Goal: Task Accomplishment & Management: Complete application form

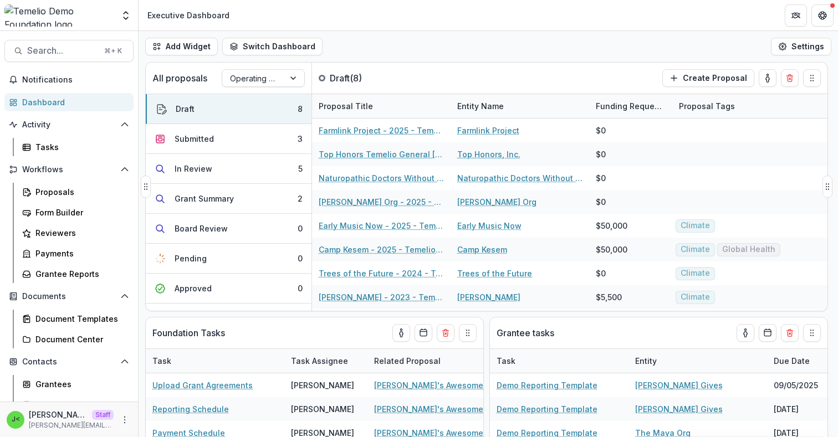
click at [536, 80] on div "All proposals Operating Grant Pipeline Draft ( 8 ) Create Proposal" at bounding box center [463, 78] width 635 height 31
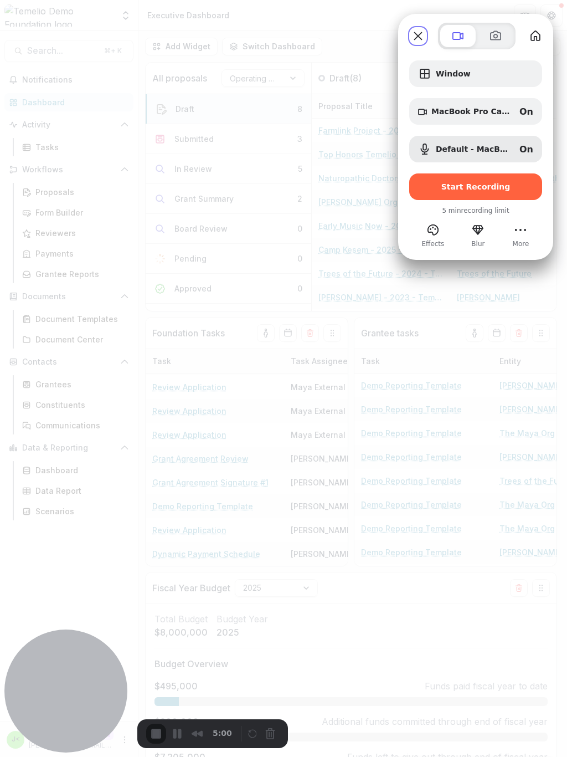
click at [520, 235] on button "More" at bounding box center [521, 230] width 18 height 18
click at [521, 235] on button "More" at bounding box center [521, 230] width 18 height 18
click at [500, 31] on span at bounding box center [495, 35] width 13 height 13
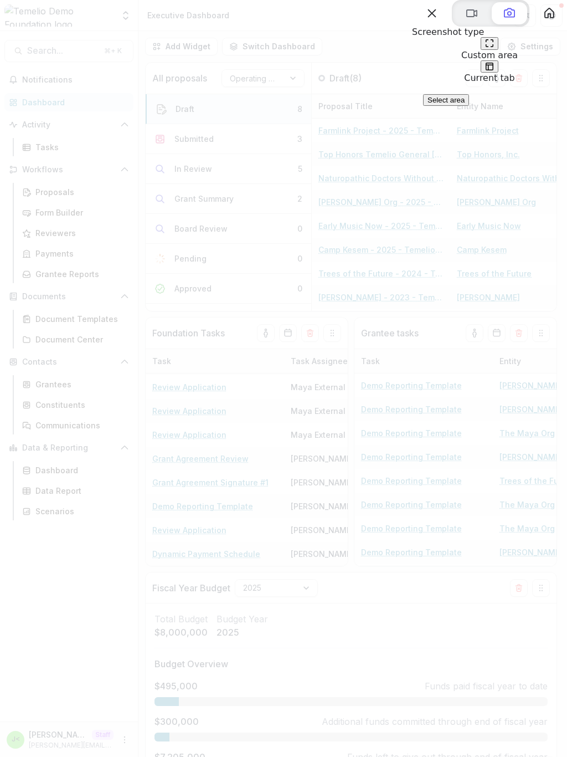
click at [481, 50] on button at bounding box center [490, 43] width 18 height 13
click at [241, 141] on div at bounding box center [283, 378] width 567 height 757
click at [459, 24] on button at bounding box center [471, 13] width 35 height 22
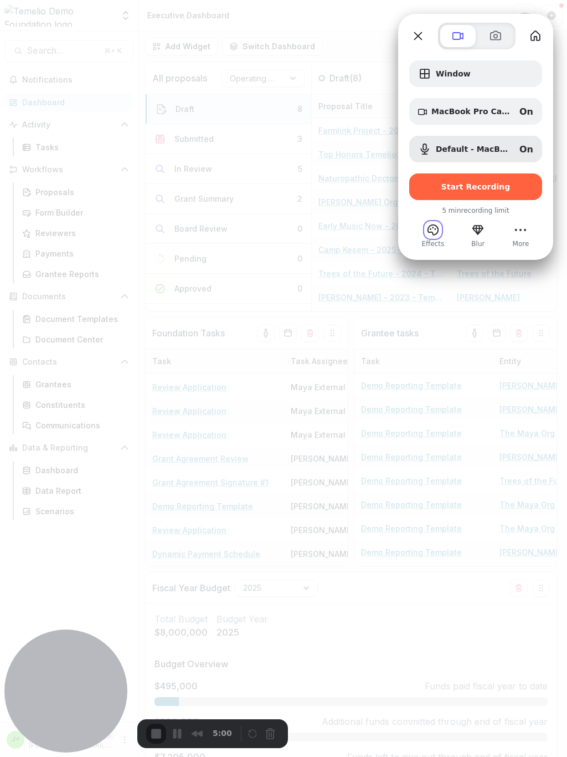
click at [432, 235] on button "Effects" at bounding box center [433, 230] width 18 height 18
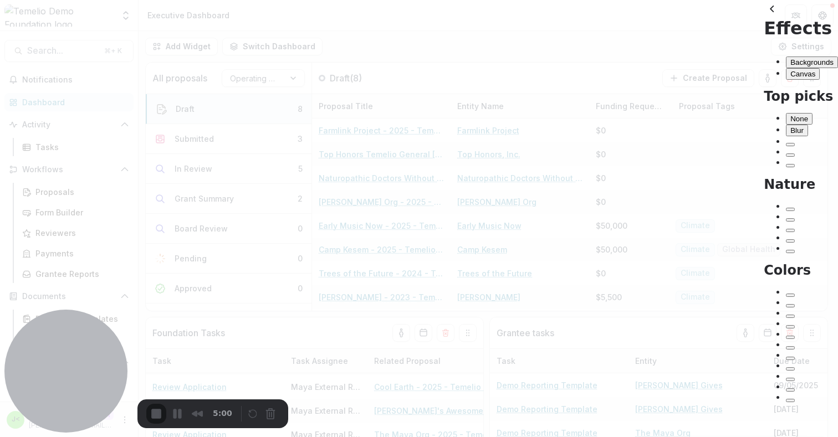
click at [820, 16] on div at bounding box center [419, 218] width 838 height 437
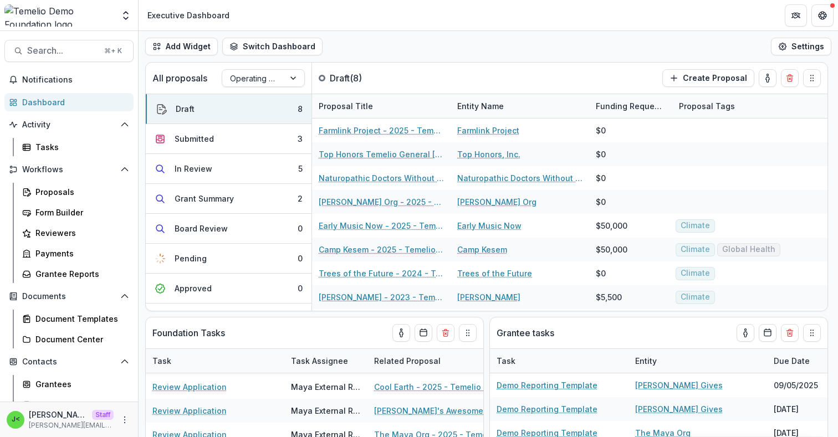
click at [483, 21] on header "Executive Dashboard" at bounding box center [488, 15] width 699 height 30
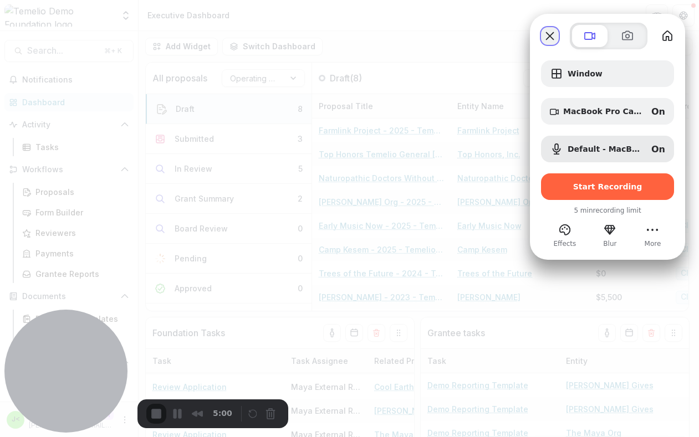
click at [550, 34] on button "Close" at bounding box center [550, 36] width 18 height 18
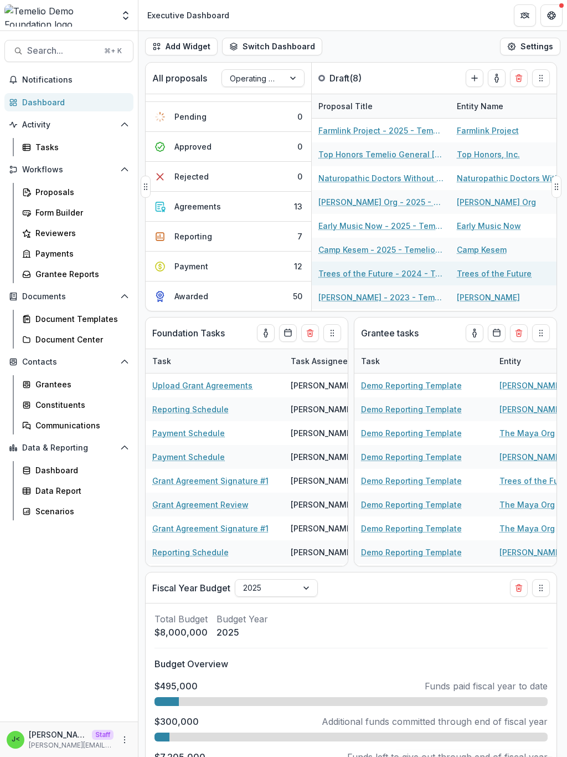
click at [74, 195] on div "Proposals" at bounding box center [79, 192] width 89 height 12
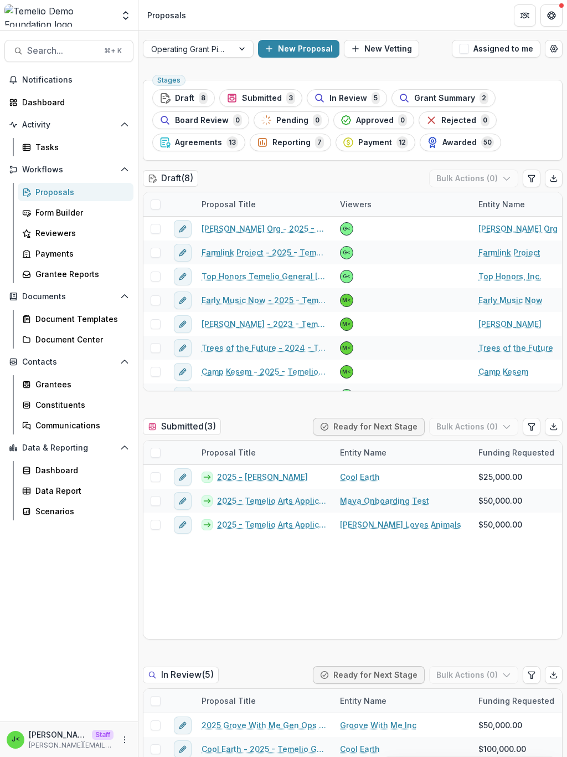
click at [350, 98] on span "In Review" at bounding box center [349, 98] width 38 height 9
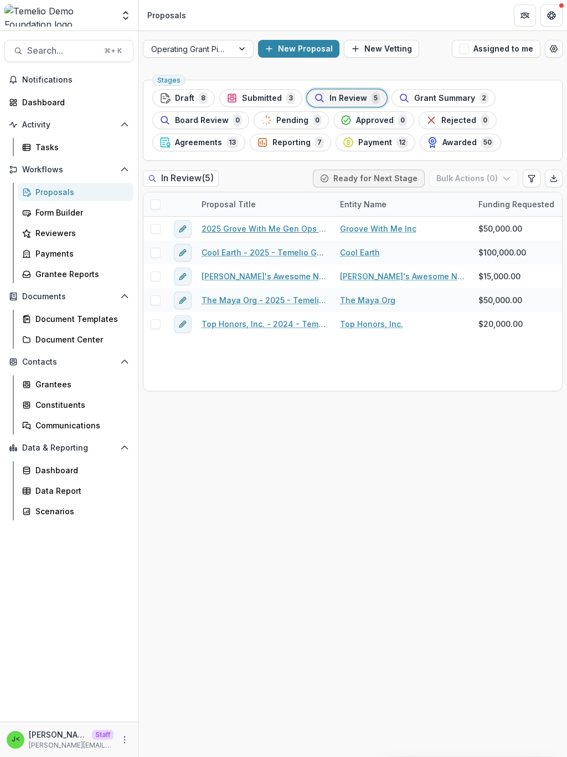
click at [256, 229] on link "2025 Grove With Me Gen Ops Request" at bounding box center [264, 229] width 125 height 12
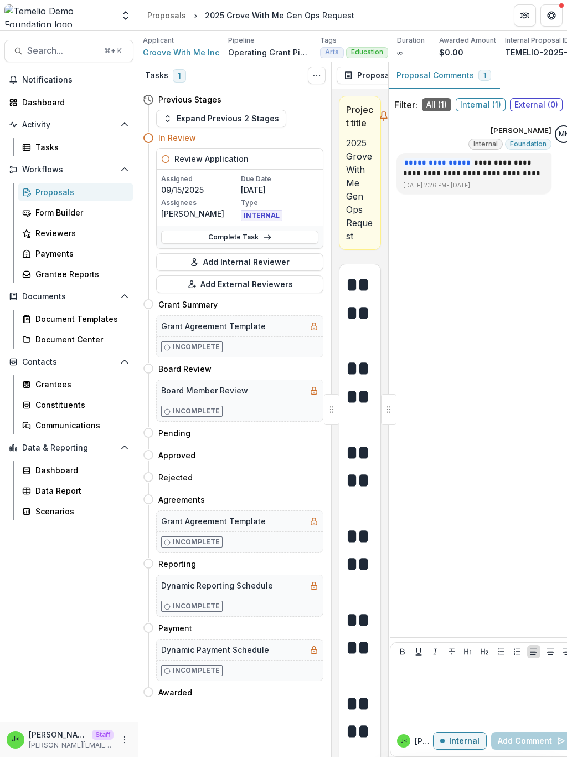
click at [56, 385] on div "Grantees" at bounding box center [79, 384] width 89 height 12
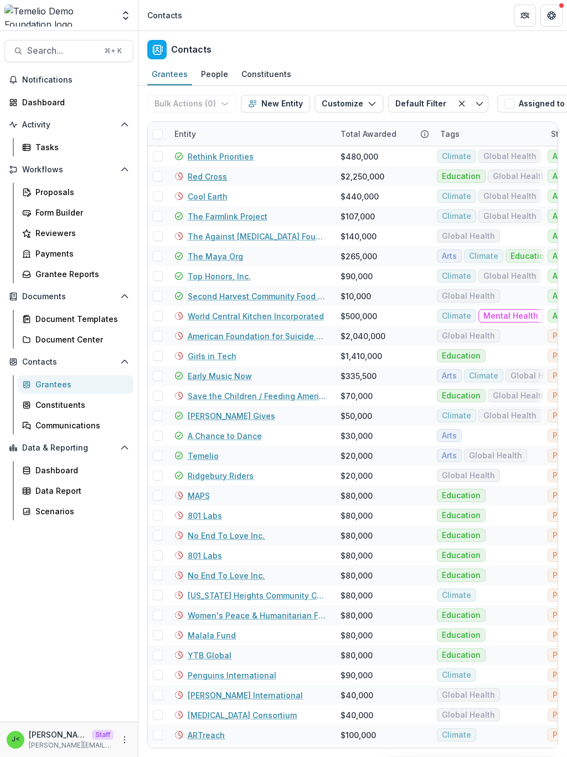
click at [208, 180] on link "Red Cross" at bounding box center [207, 177] width 39 height 12
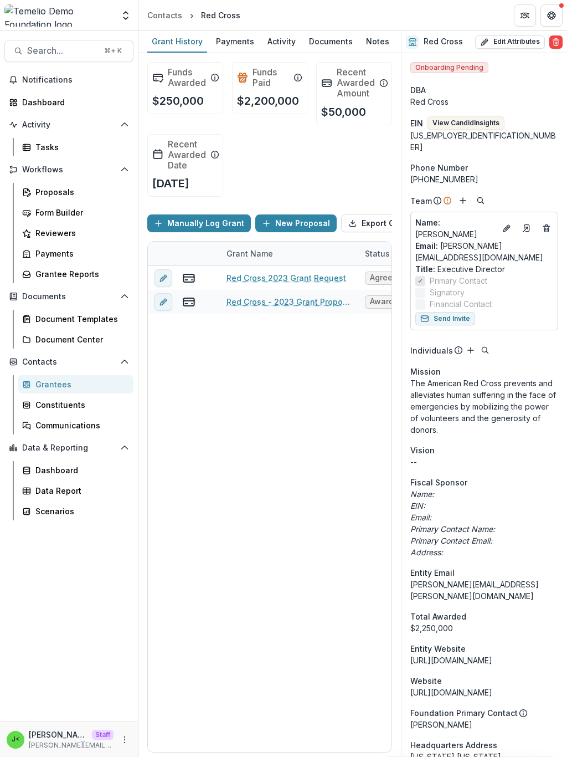
click at [161, 19] on div "Contacts" at bounding box center [164, 15] width 35 height 12
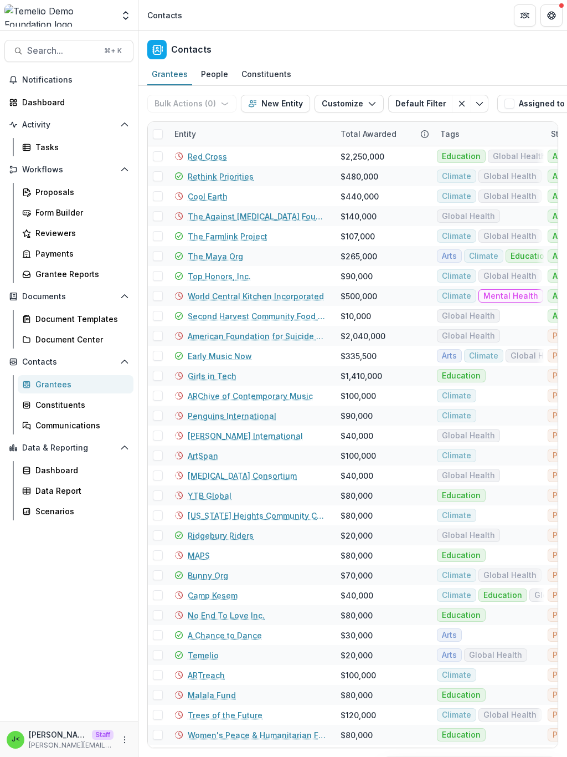
click at [235, 356] on link "Early Music Now" at bounding box center [220, 356] width 64 height 12
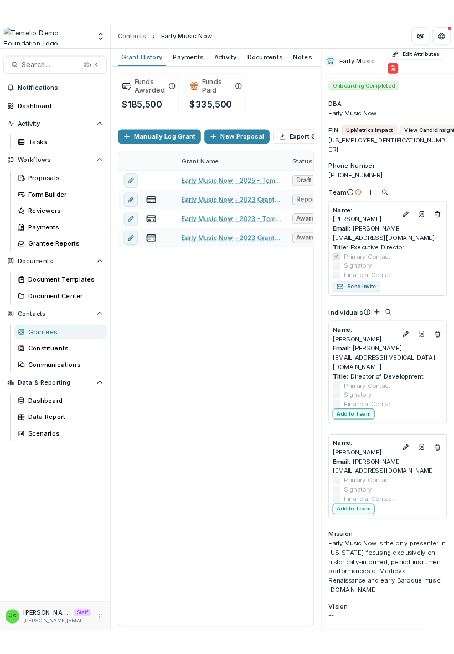
scroll to position [0, 46]
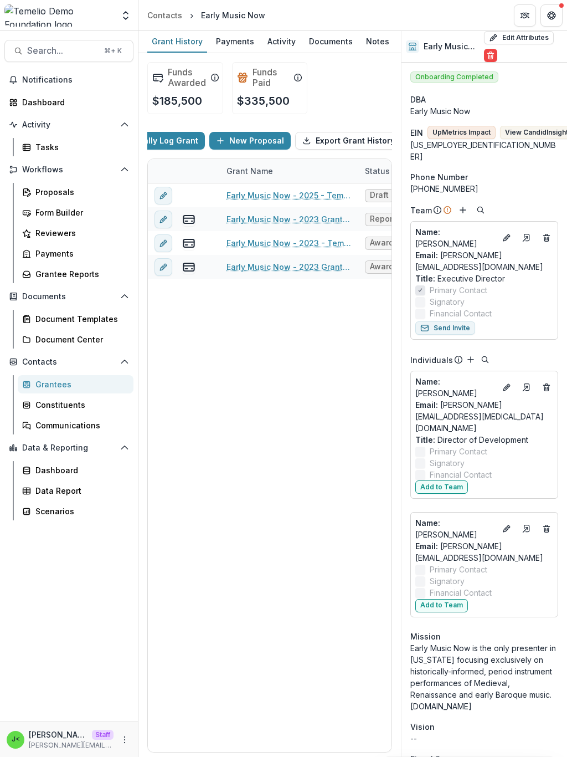
click at [235, 45] on div "Payments" at bounding box center [235, 41] width 47 height 16
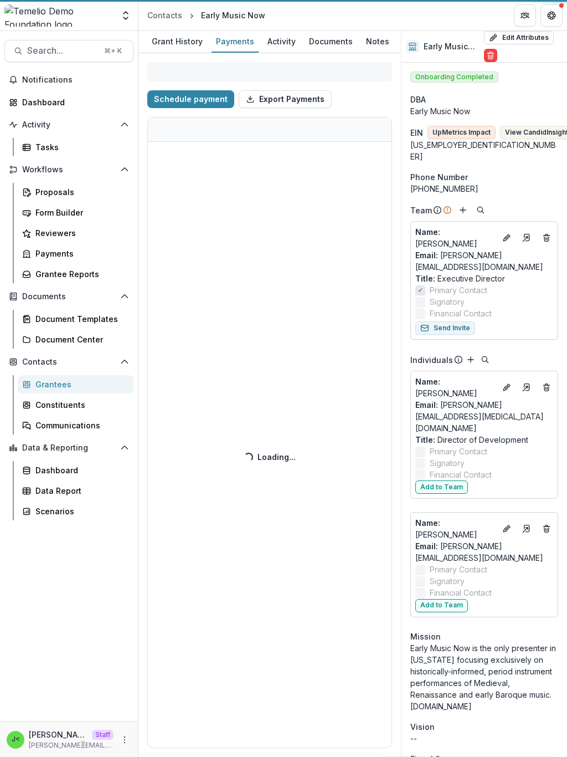
select select "****"
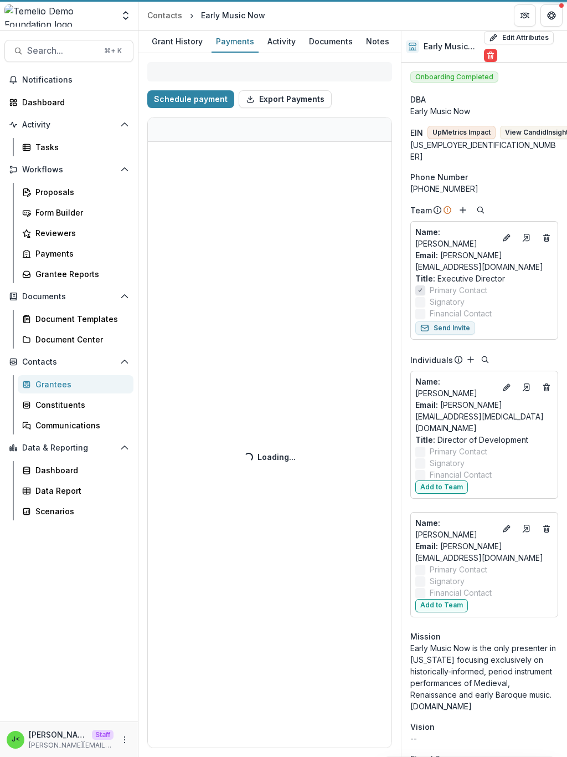
select select "****"
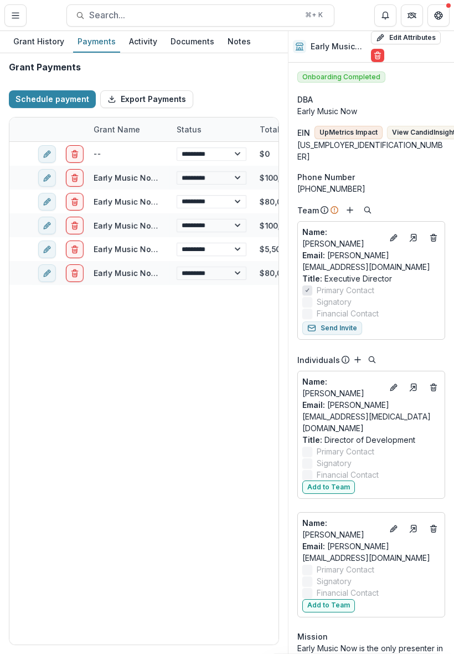
click at [15, 16] on line "Toggle Menu" at bounding box center [15, 16] width 7 height 0
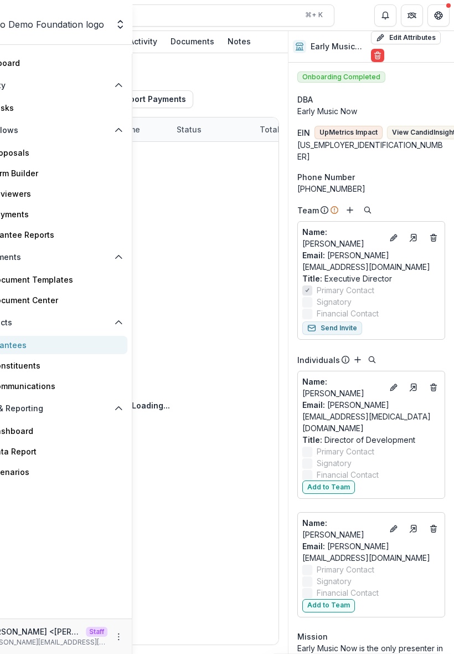
select select "****"
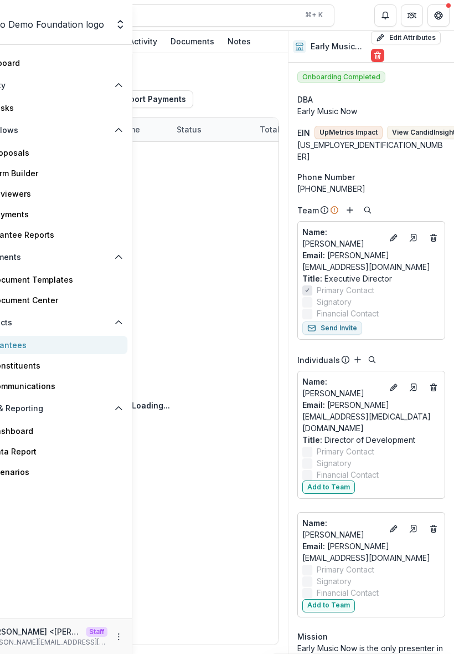
select select "****"
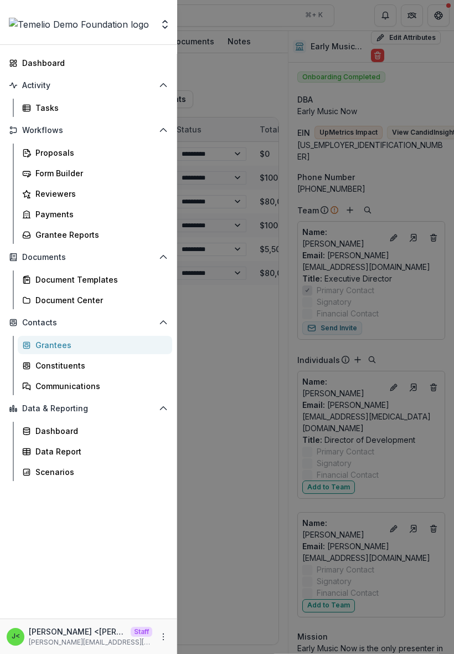
click at [235, 71] on div "Aggregate Analysis Foundations Andrew Foundation Kyle Demo Julie Foundation Tra…" at bounding box center [227, 327] width 454 height 654
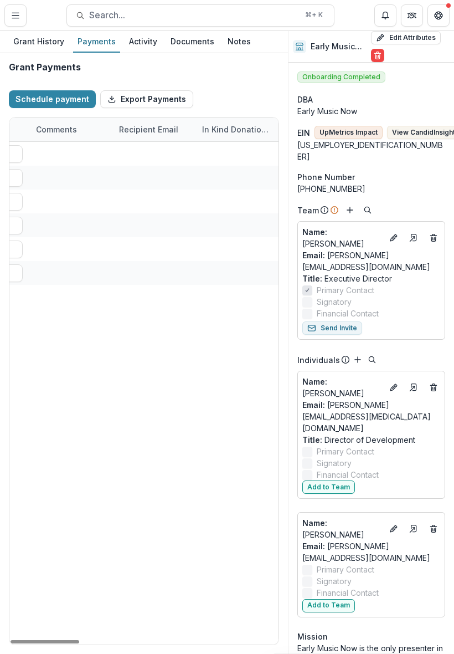
scroll to position [0, 433]
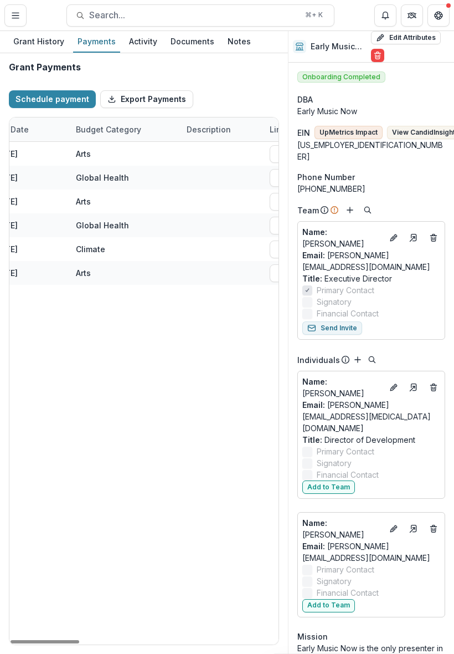
select select "****"
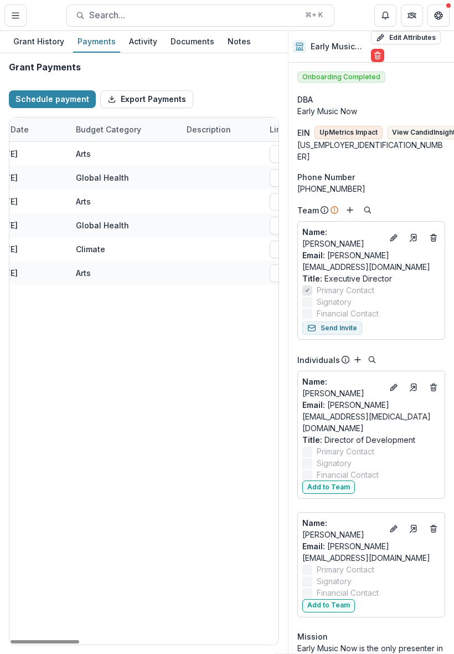
select select "****"
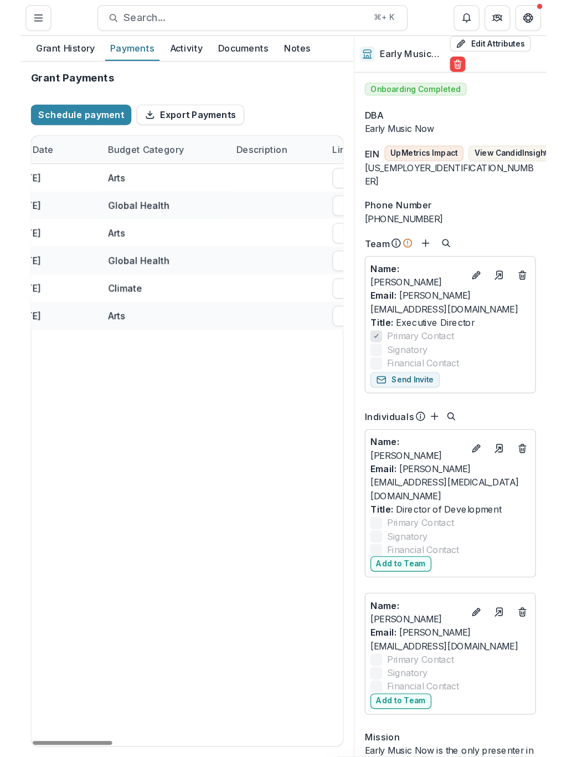
scroll to position [0, 0]
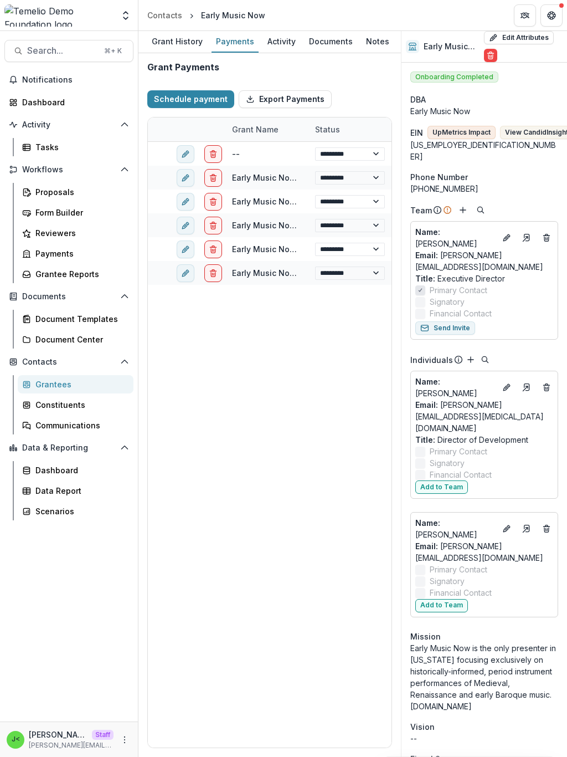
select select "****"
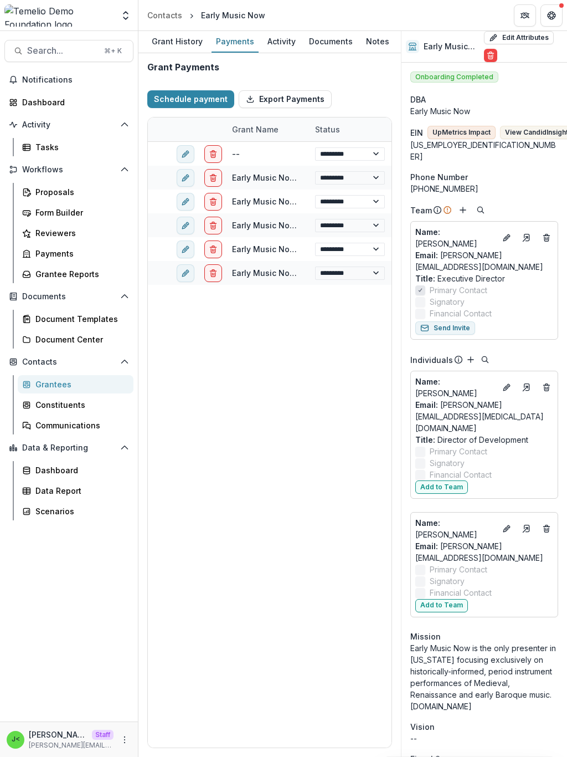
select select "****"
click at [77, 385] on div "Grantees" at bounding box center [79, 384] width 89 height 12
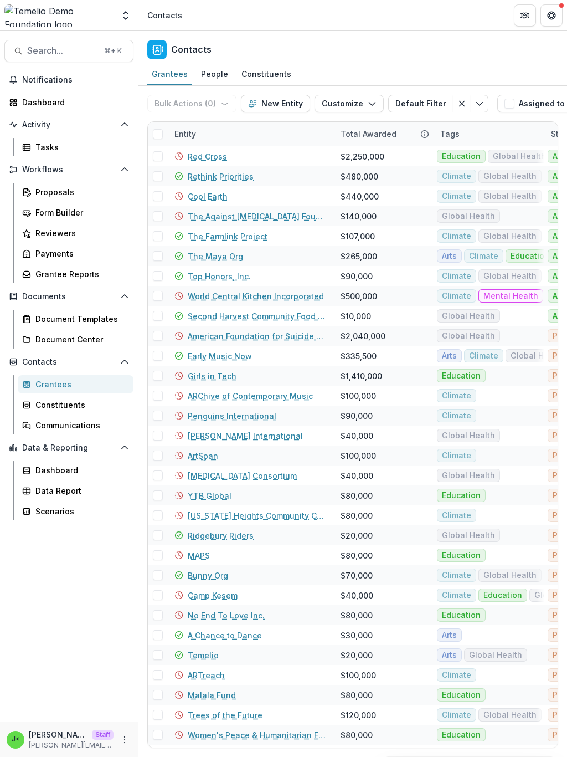
click at [51, 100] on div "Dashboard" at bounding box center [73, 102] width 102 height 12
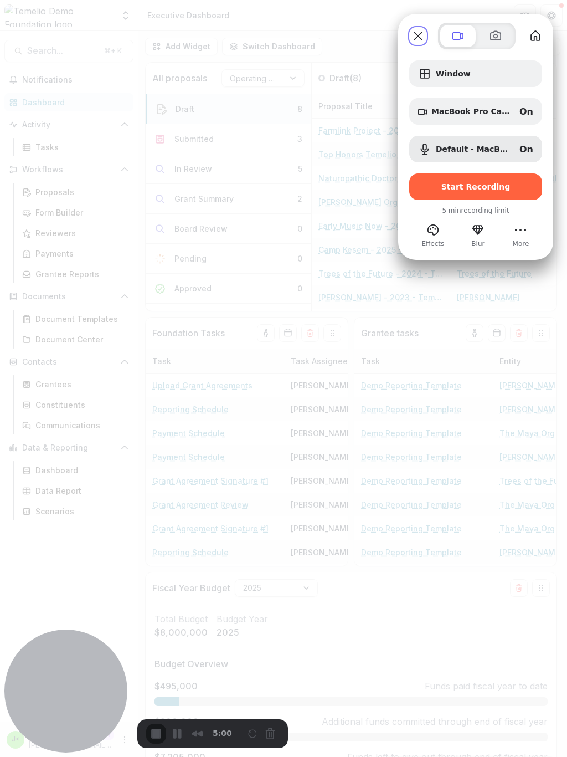
click at [416, 40] on button "Close" at bounding box center [418, 36] width 18 height 18
click at [468, 188] on span "Start Recording" at bounding box center [476, 186] width 69 height 9
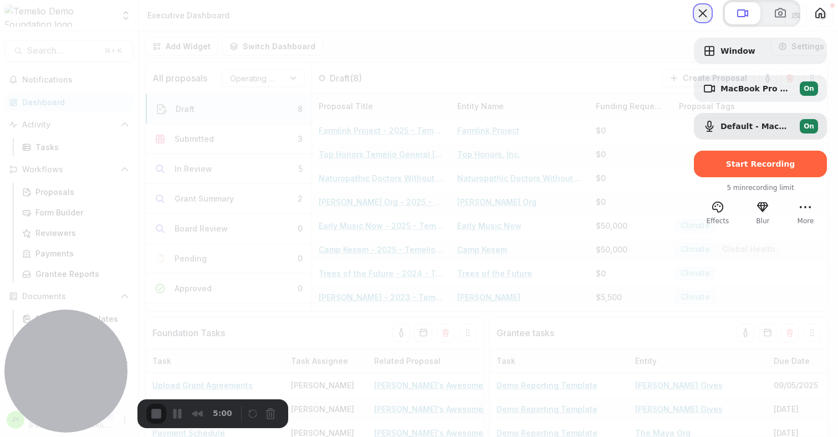
click at [694, 22] on button "Close" at bounding box center [703, 13] width 18 height 18
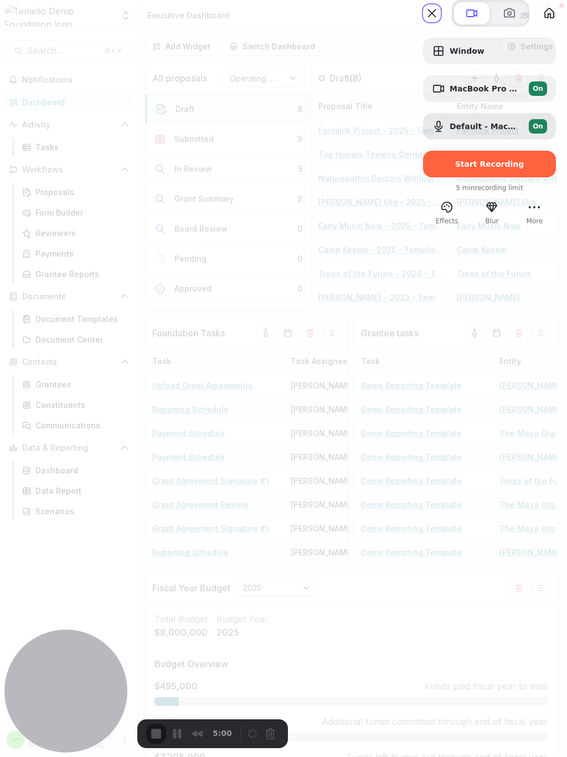
click at [459, 168] on span "Start Recording" at bounding box center [489, 164] width 69 height 9
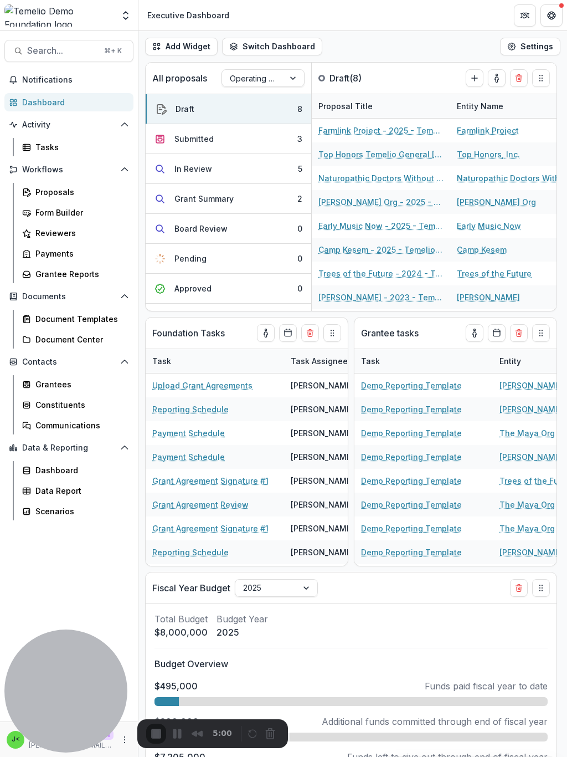
click at [175, 426] on button "Pause Recording" at bounding box center [180, 735] width 18 height 18
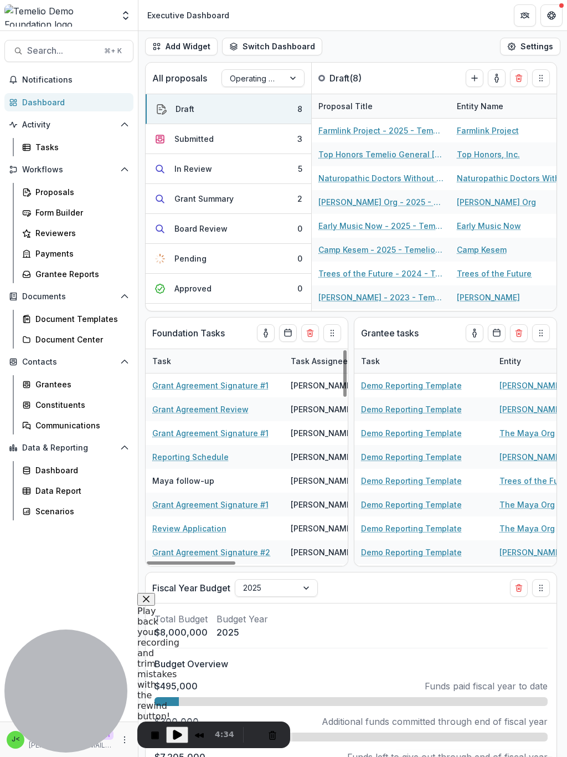
scroll to position [101, 0]
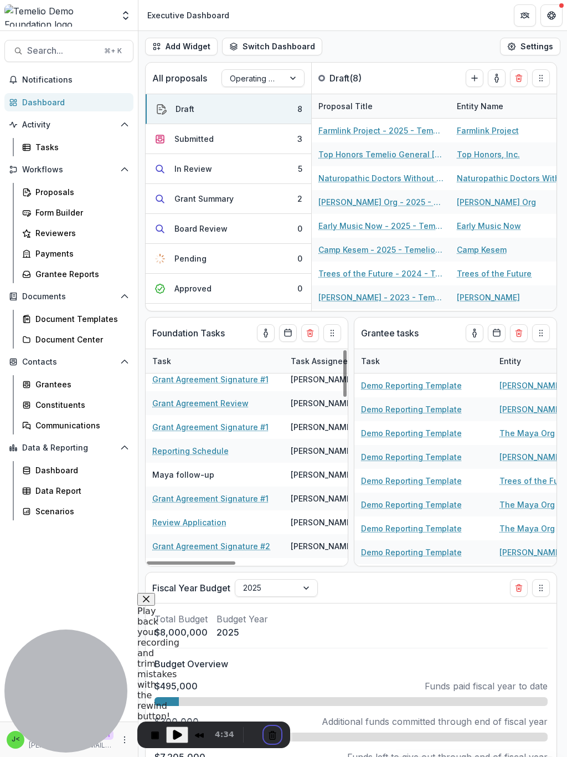
click at [269, 426] on button "Cancel Recording" at bounding box center [273, 735] width 18 height 18
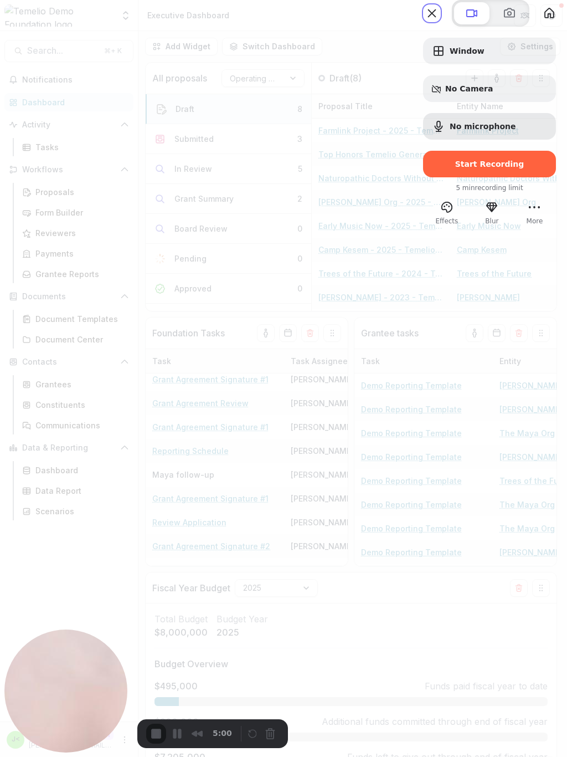
click at [463, 168] on span "Start Recording" at bounding box center [489, 164] width 69 height 9
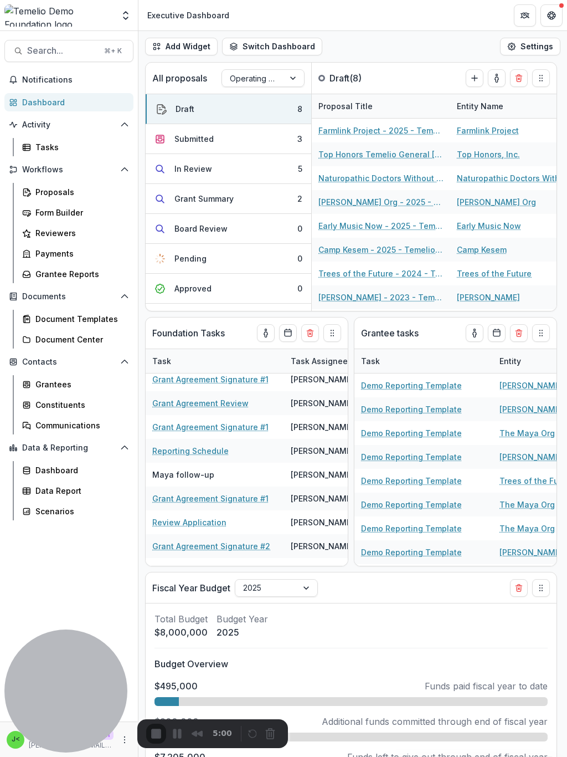
click at [55, 387] on div "Grantees" at bounding box center [79, 384] width 89 height 12
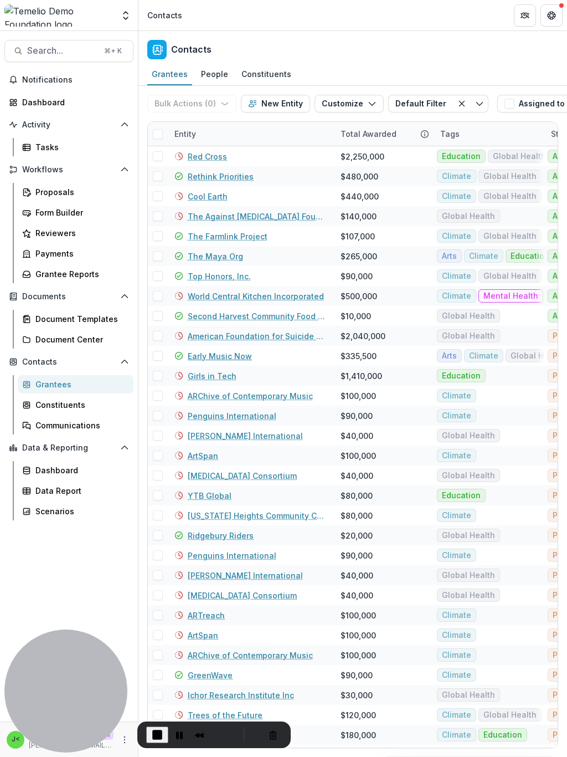
click at [220, 356] on link "Early Music Now" at bounding box center [220, 356] width 64 height 12
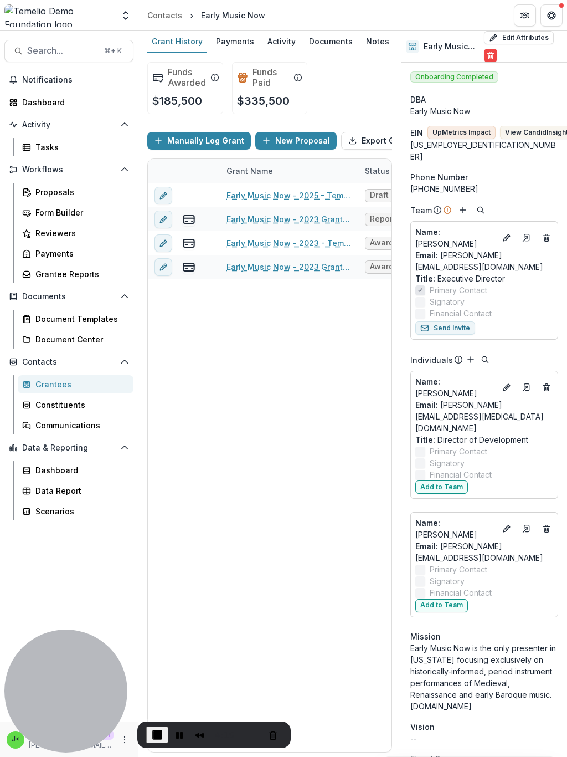
click at [232, 44] on div "Payments" at bounding box center [235, 41] width 47 height 16
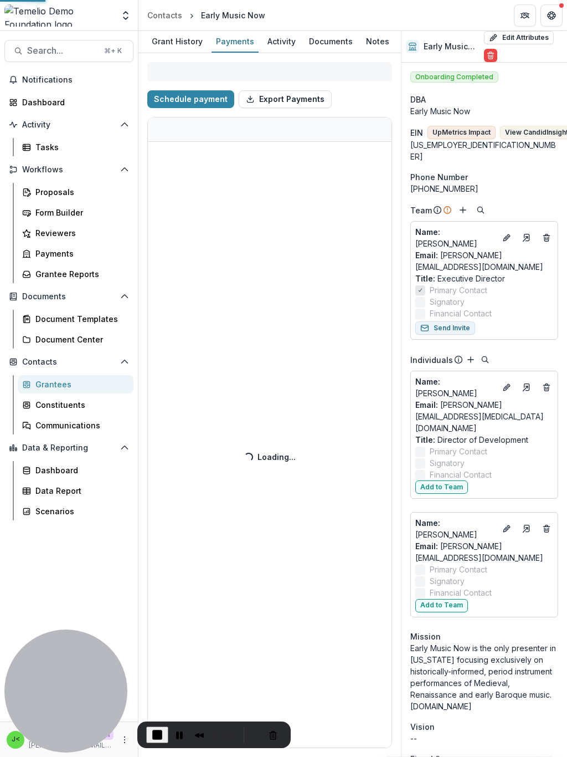
select select "****"
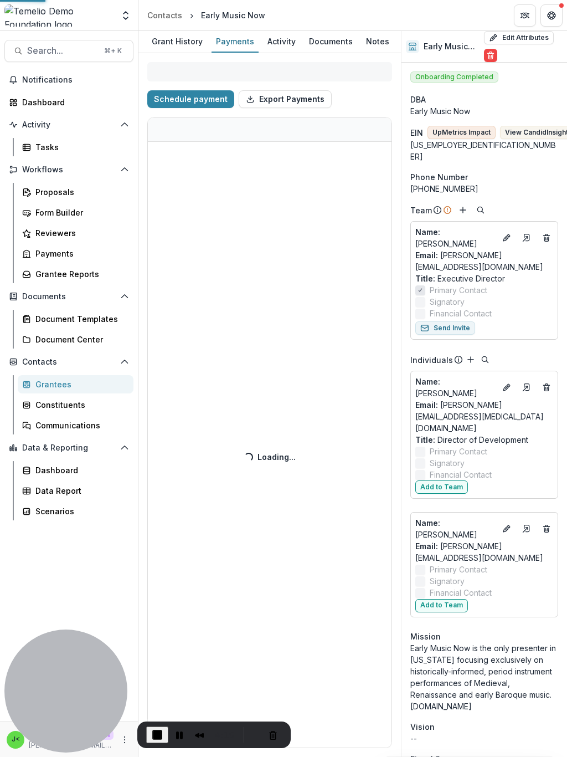
select select "****"
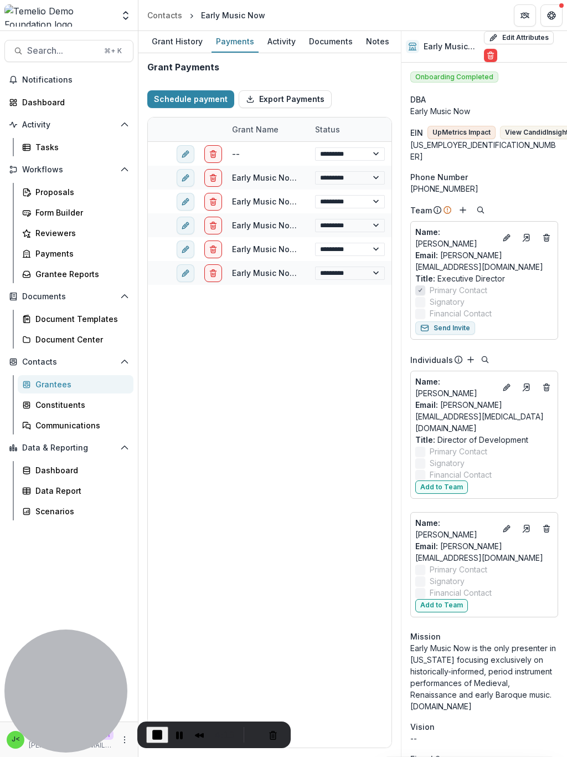
click at [154, 426] on span "End Recording" at bounding box center [157, 734] width 13 height 13
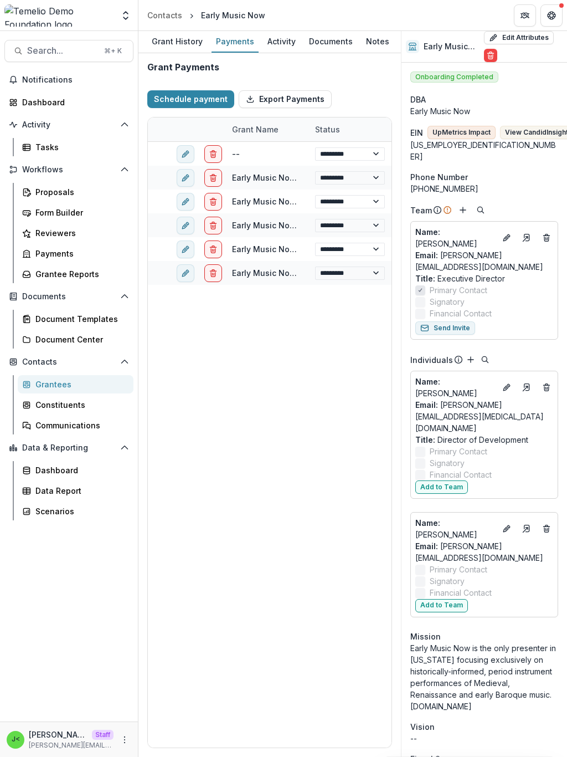
select select "****"
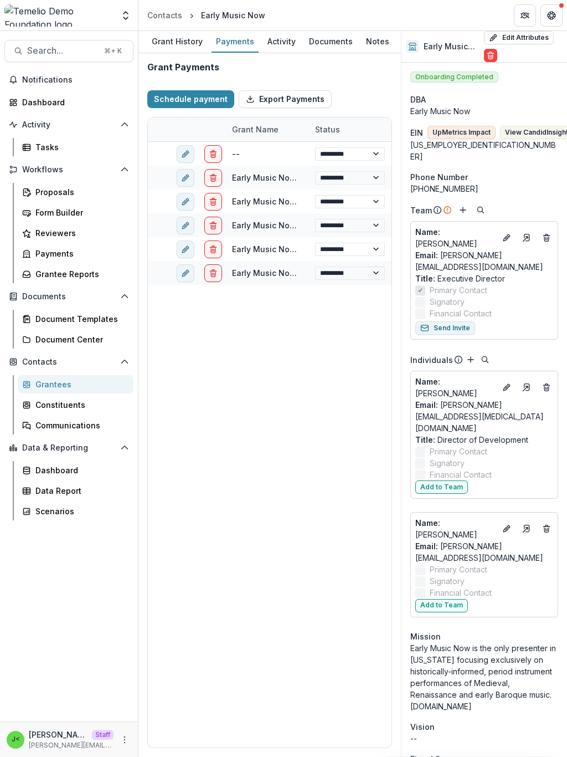
select select "****"
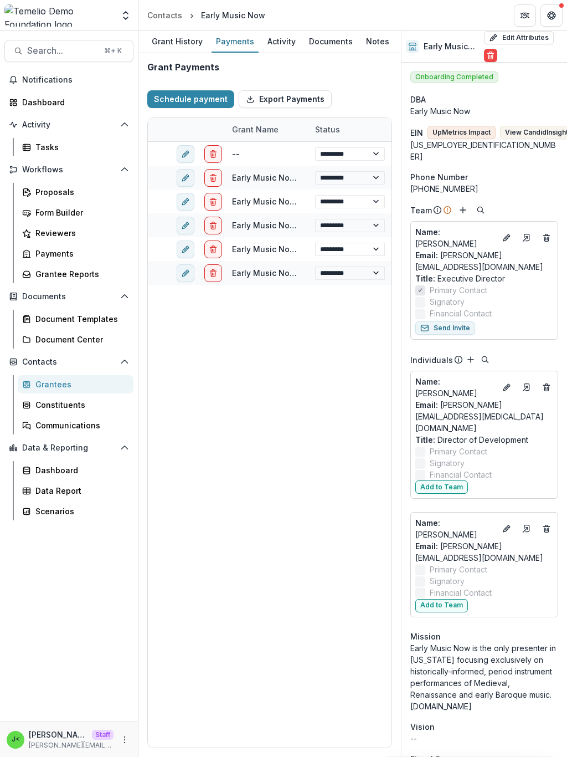
select select "****"
click at [51, 102] on div "Dashboard" at bounding box center [73, 102] width 102 height 12
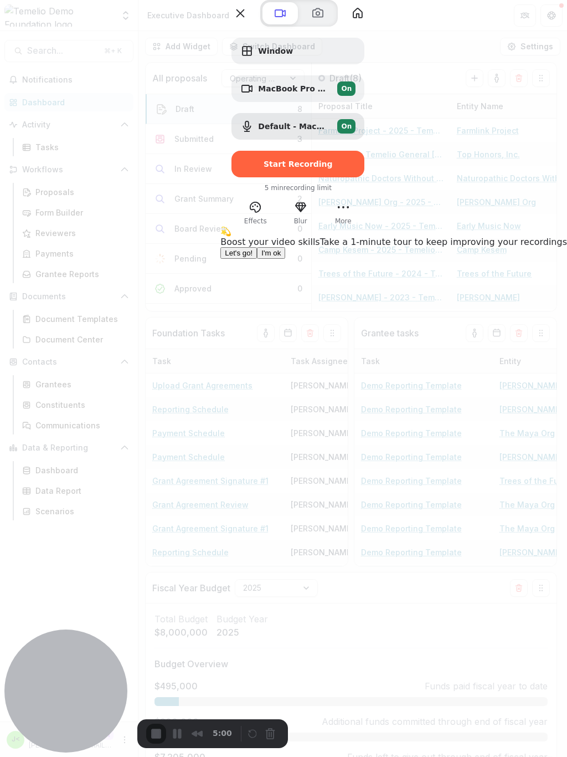
click at [281, 257] on span "I'm ok" at bounding box center [270, 253] width 19 height 8
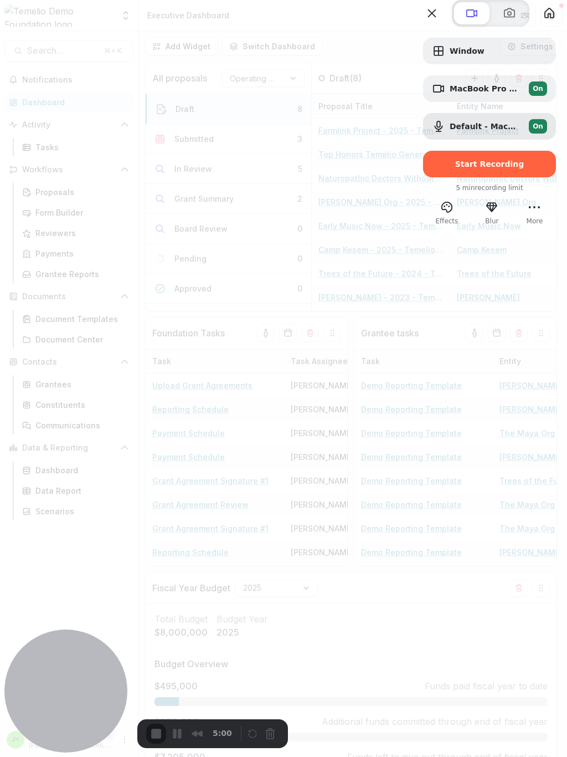
click at [481, 177] on div "Start Recording" at bounding box center [489, 164] width 133 height 27
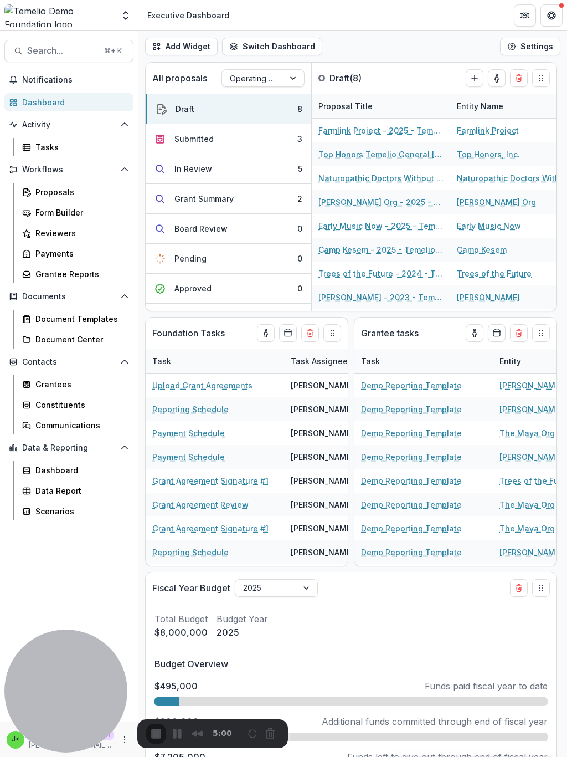
click at [66, 387] on div "Grantees" at bounding box center [79, 384] width 89 height 12
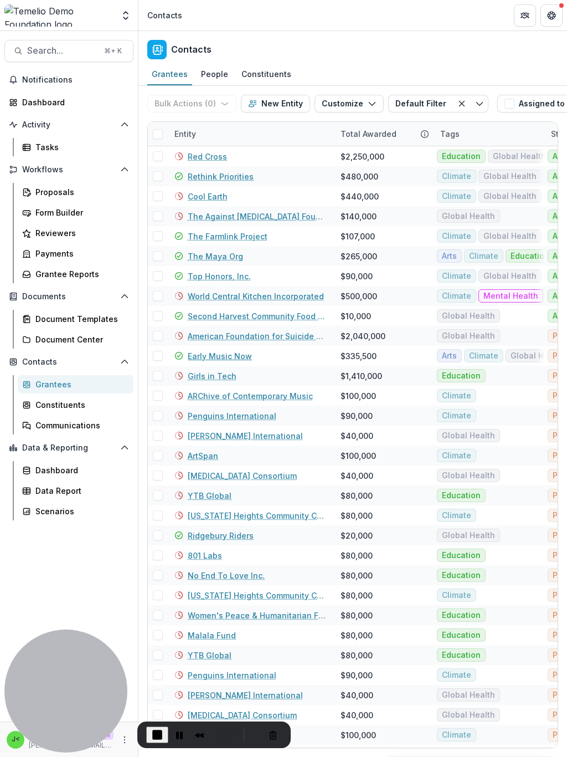
click at [230, 358] on link "Early Music Now" at bounding box center [220, 356] width 64 height 12
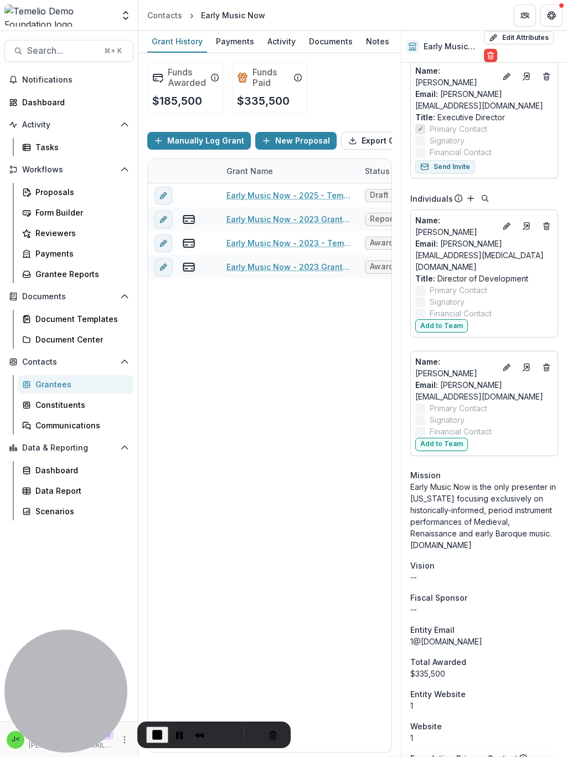
click at [157, 426] on span "End Recording" at bounding box center [157, 734] width 13 height 13
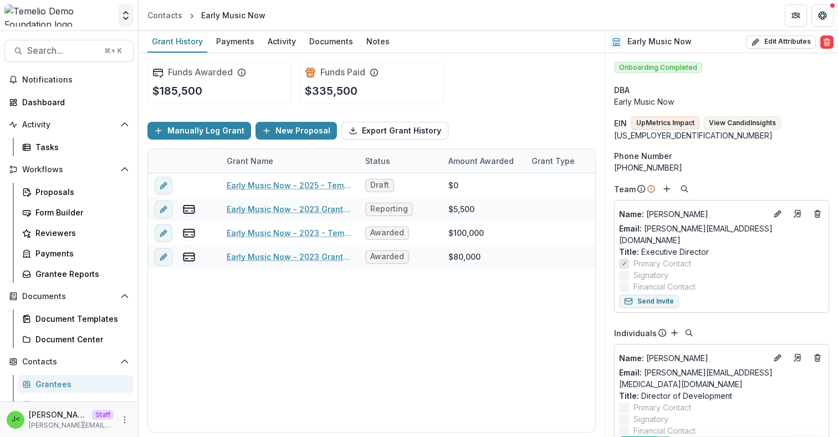
click at [123, 12] on icon "Open entity switcher" at bounding box center [125, 15] width 11 height 11
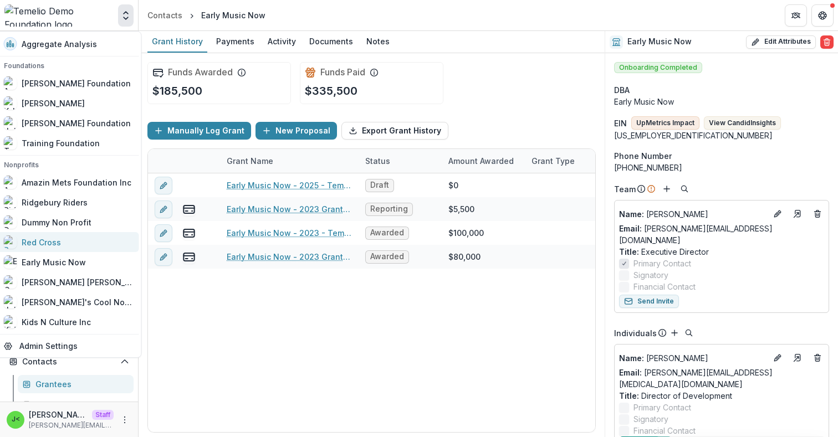
click at [61, 243] on div "Red Cross" at bounding box center [41, 243] width 39 height 12
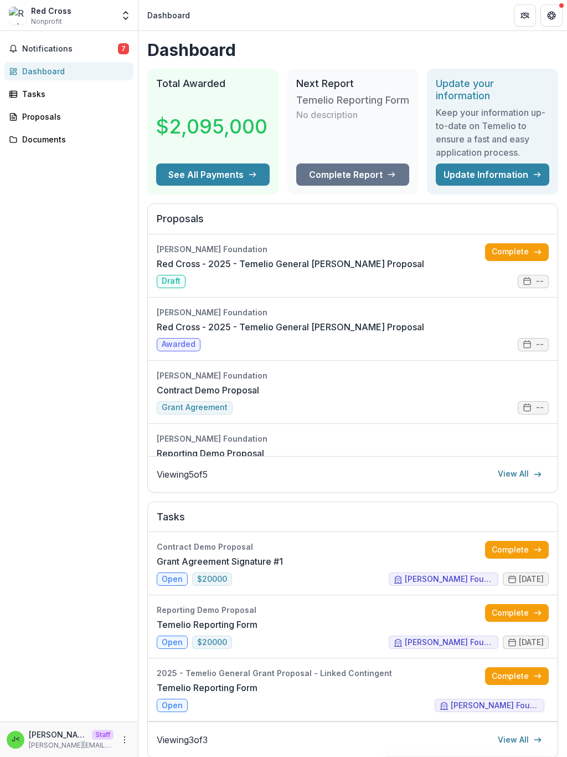
click at [502, 250] on link "Complete" at bounding box center [517, 252] width 64 height 18
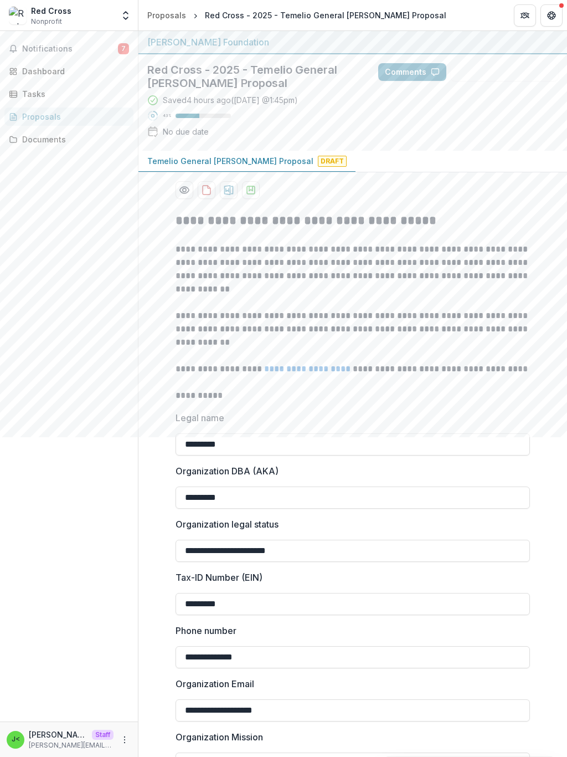
click at [416, 63] on button "Comments" at bounding box center [412, 72] width 68 height 18
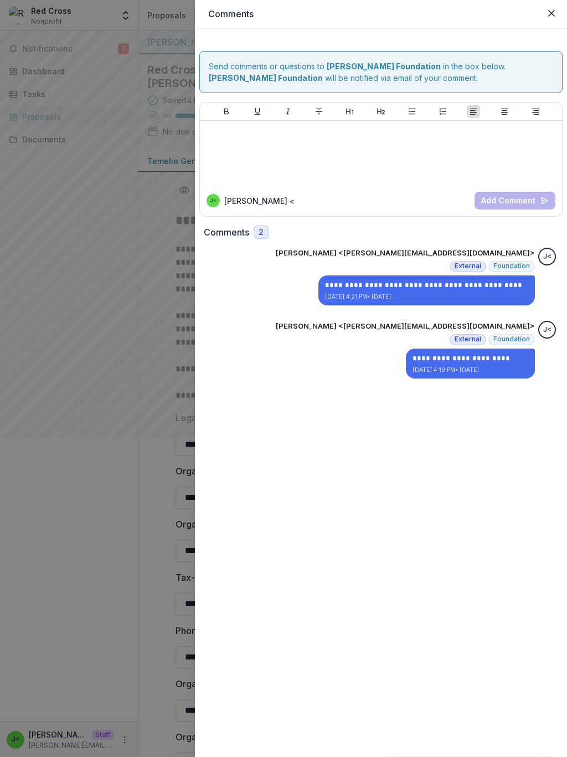
click at [553, 14] on icon "Close" at bounding box center [551, 13] width 7 height 7
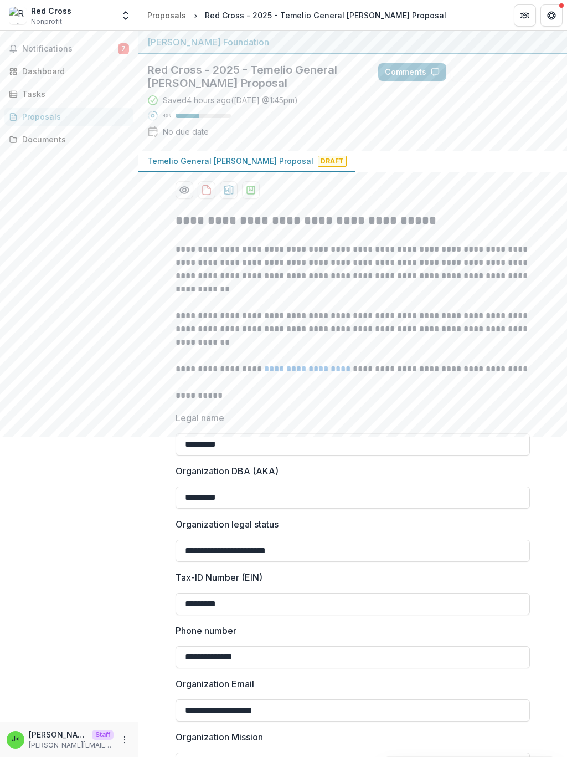
click at [50, 74] on div "Dashboard" at bounding box center [73, 71] width 102 height 12
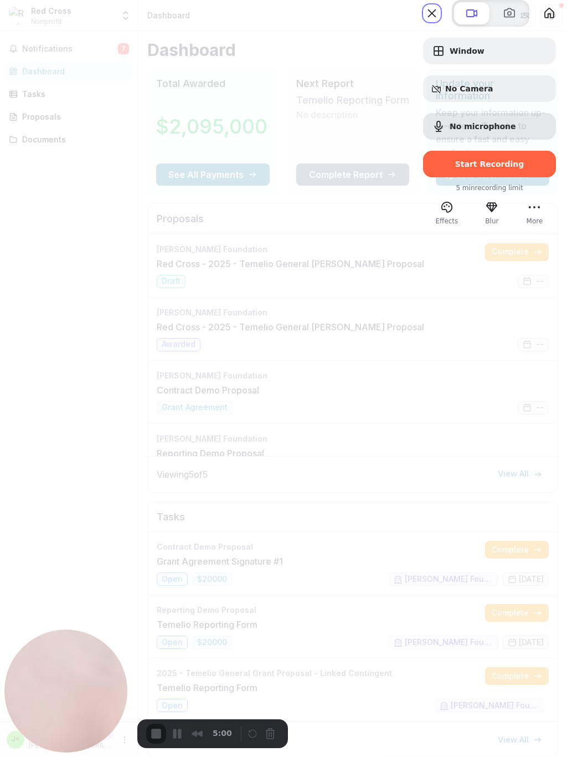
click at [455, 168] on span "Start Recording" at bounding box center [489, 164] width 69 height 9
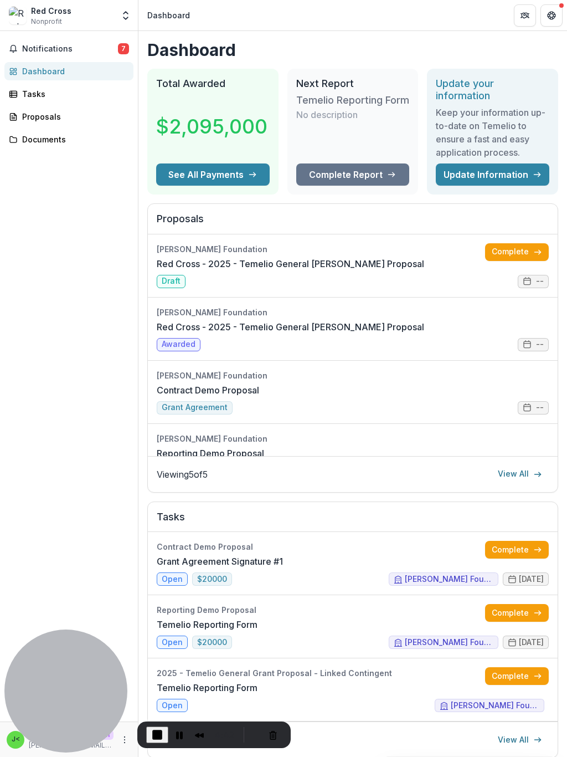
click at [498, 253] on link "Complete" at bounding box center [517, 252] width 64 height 18
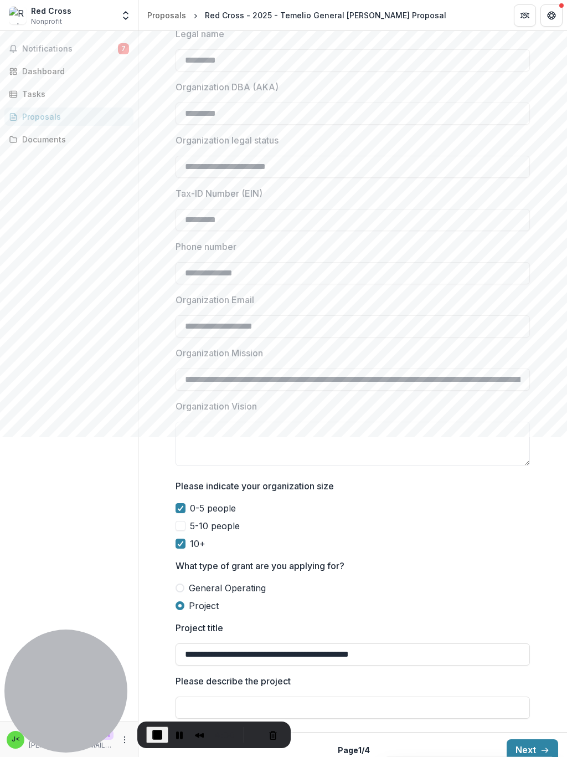
scroll to position [395, 0]
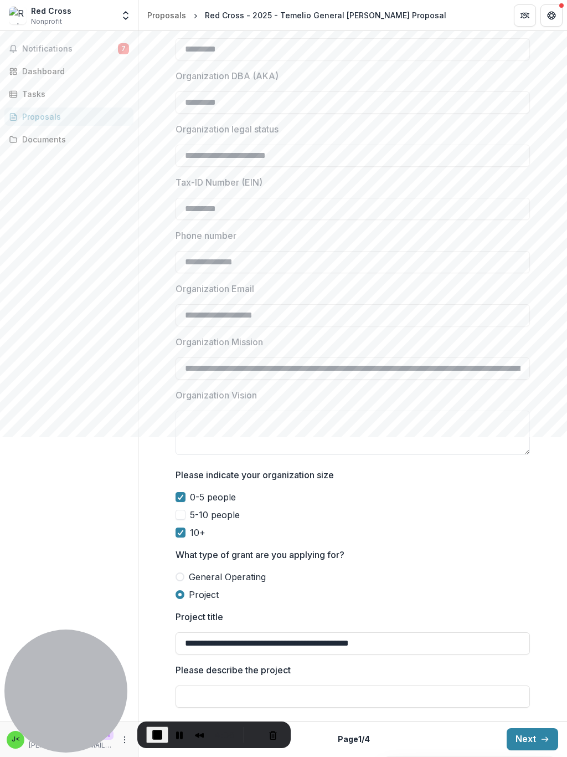
click at [177, 426] on icon at bounding box center [180, 497] width 7 height 6
click at [176, 426] on span at bounding box center [181, 515] width 10 height 10
click at [176, 426] on span at bounding box center [181, 497] width 10 height 10
click at [178, 426] on icon at bounding box center [180, 515] width 7 height 6
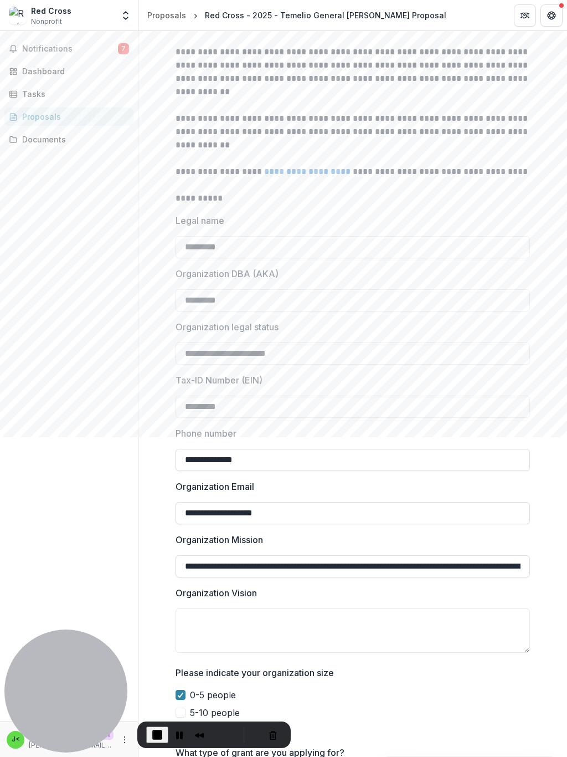
scroll to position [195, 0]
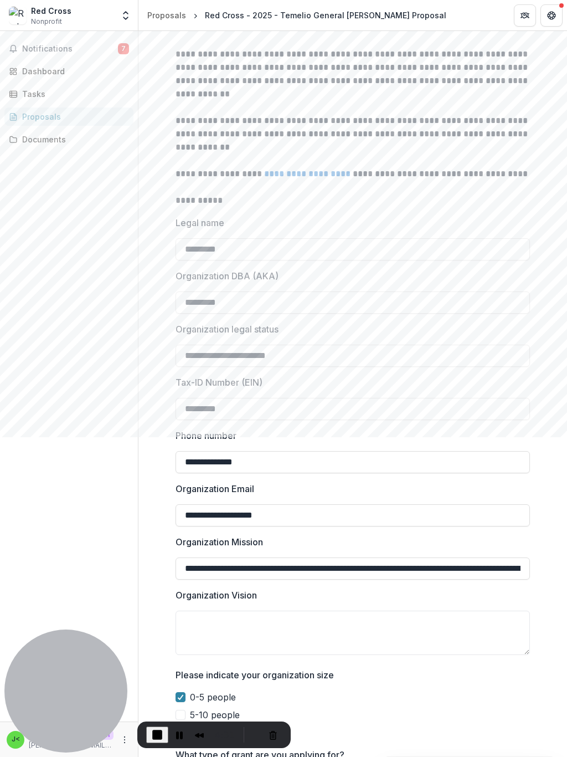
click at [260, 303] on input "*********" at bounding box center [353, 302] width 355 height 22
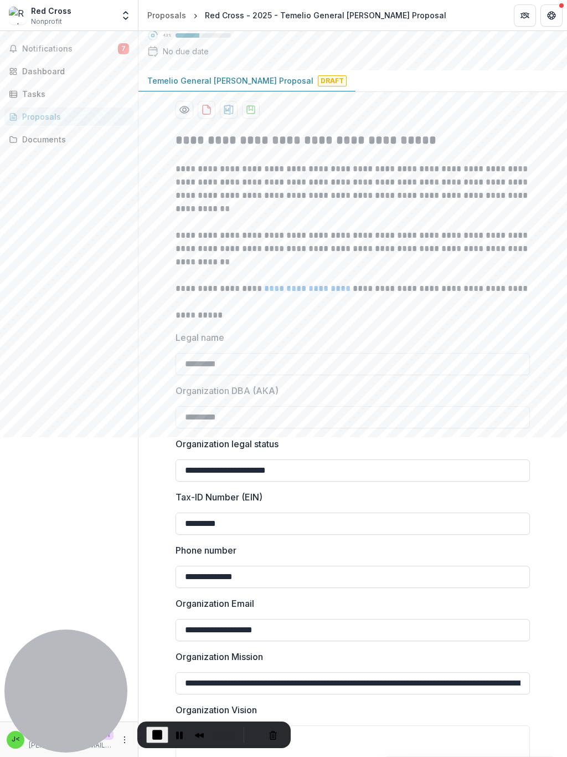
scroll to position [0, 0]
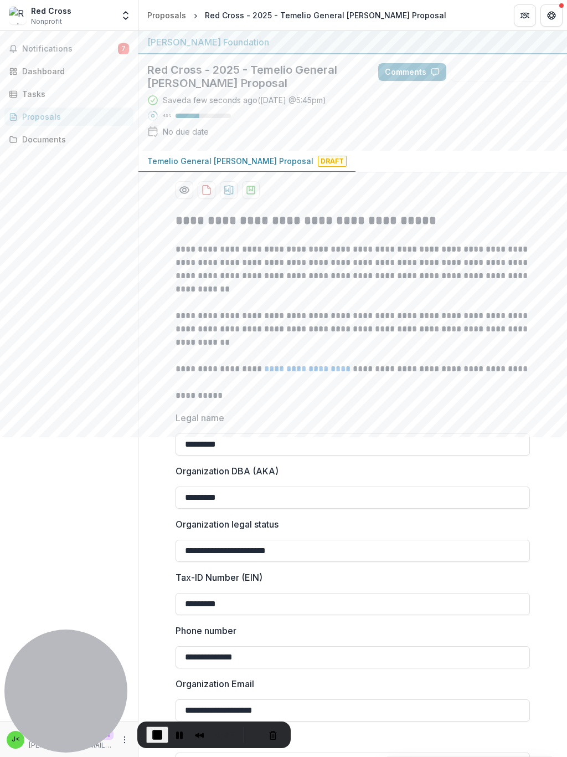
click at [404, 74] on button "Comments" at bounding box center [412, 72] width 68 height 18
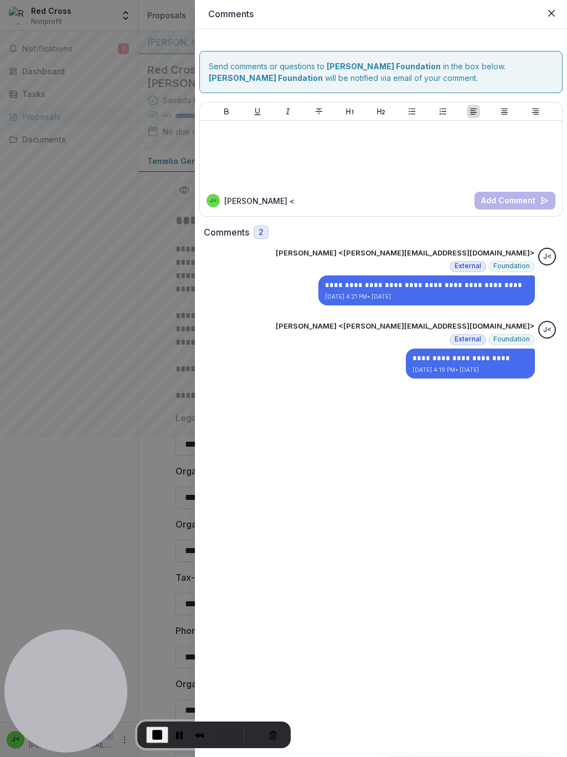
click at [548, 14] on icon "Close" at bounding box center [551, 13] width 7 height 7
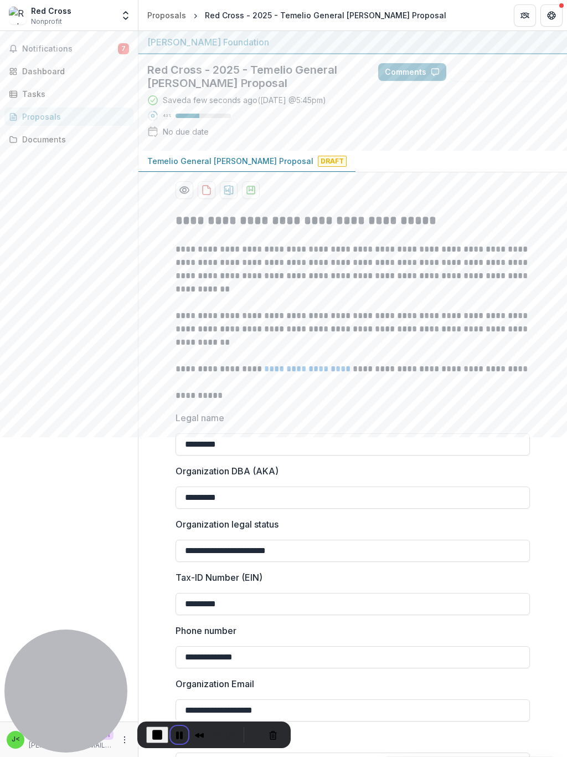
click at [177, 426] on button "Pause Recording" at bounding box center [180, 735] width 18 height 18
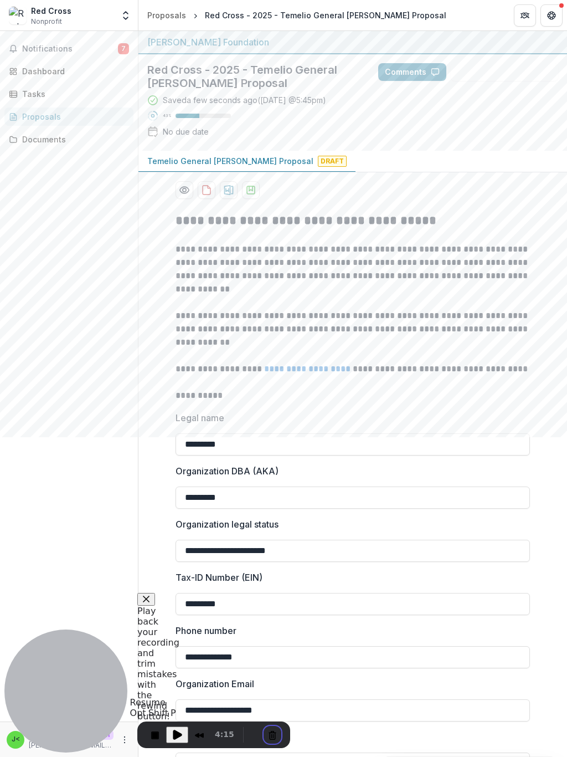
click at [267, 426] on button "Cancel Recording" at bounding box center [273, 735] width 18 height 18
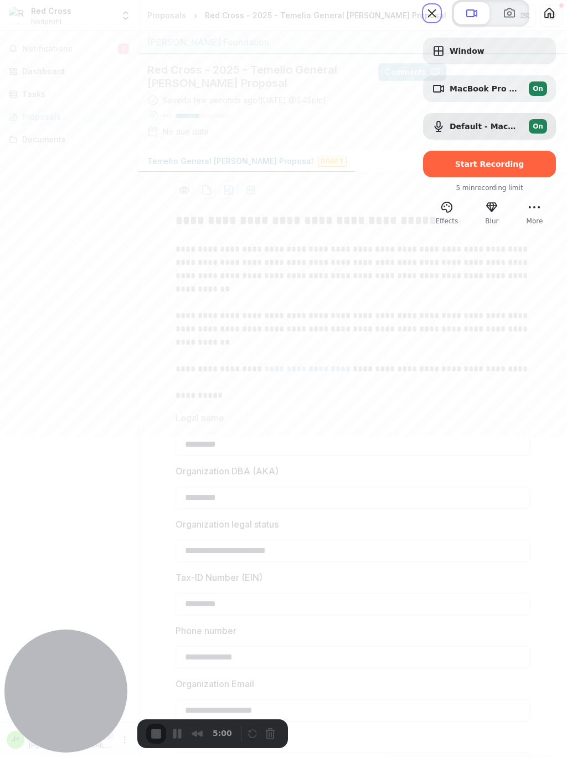
click at [468, 168] on span "Start Recording" at bounding box center [489, 164] width 69 height 9
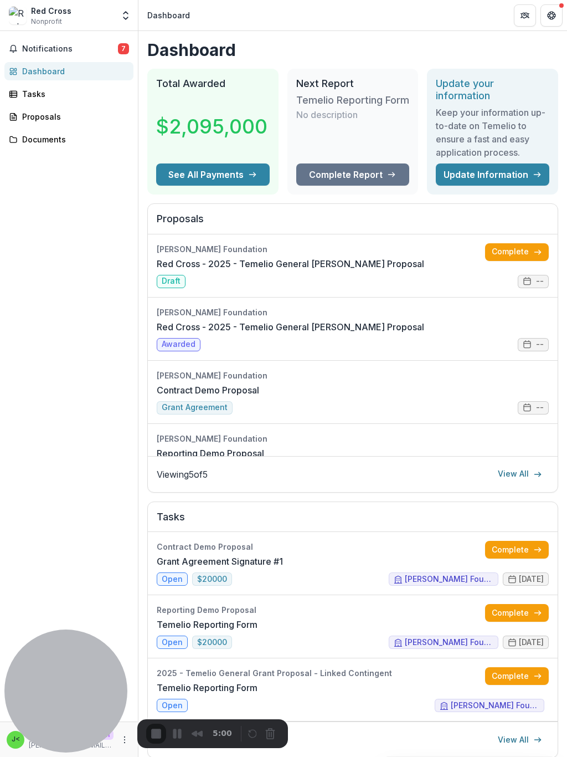
click at [501, 250] on link "Complete" at bounding box center [517, 252] width 64 height 18
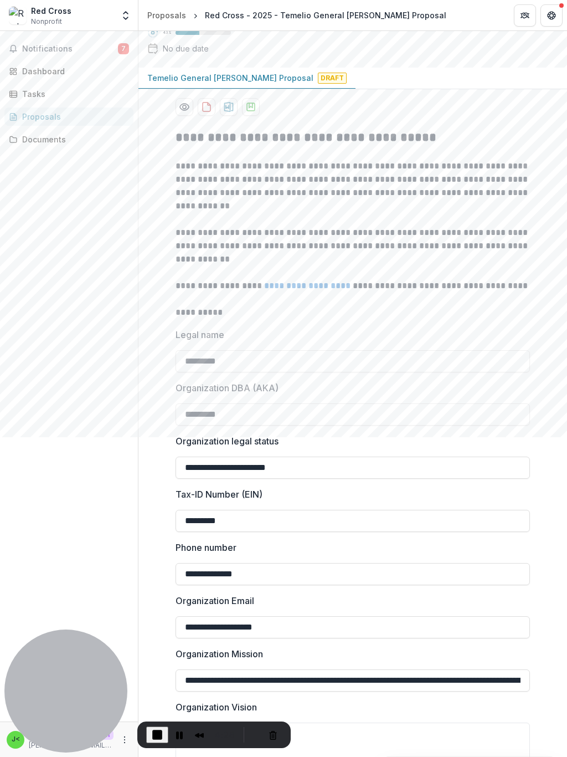
scroll to position [81, 0]
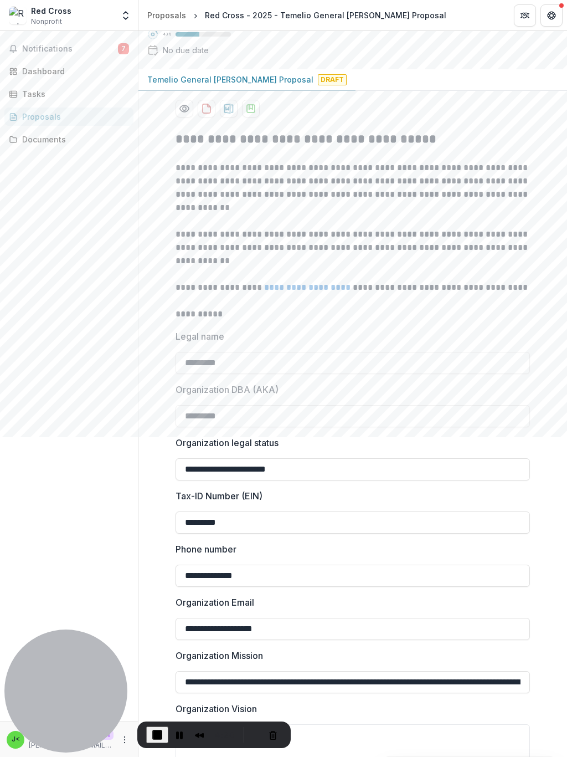
click at [263, 366] on input "*********" at bounding box center [353, 363] width 355 height 22
type input "*********"
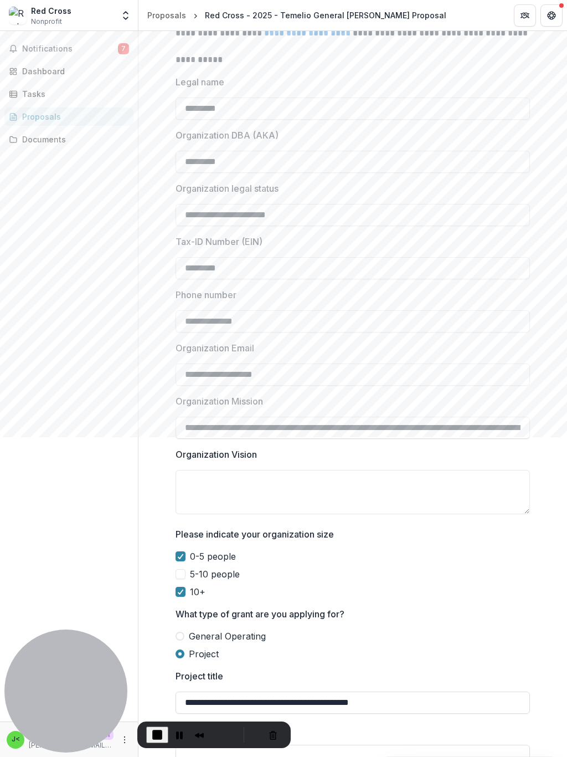
scroll to position [395, 0]
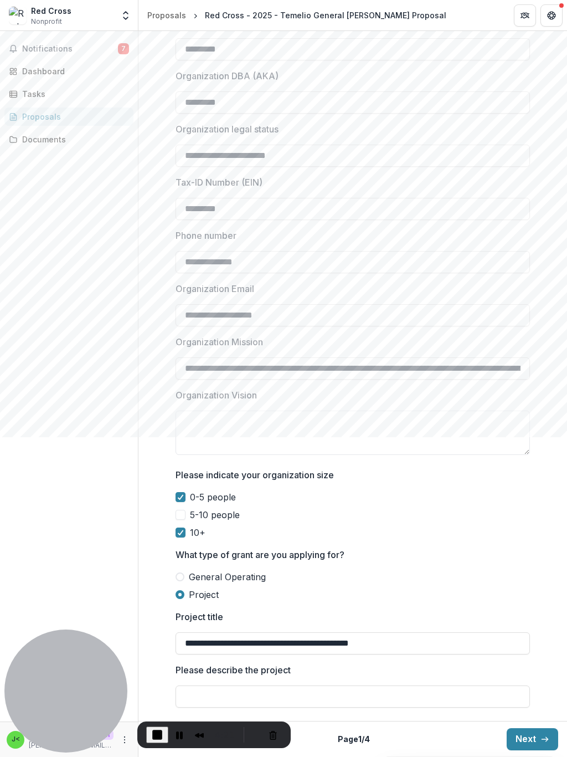
click at [176, 426] on span at bounding box center [181, 497] width 10 height 10
click at [179, 426] on span at bounding box center [181, 515] width 10 height 10
click at [179, 426] on span at bounding box center [181, 497] width 10 height 10
click at [177, 426] on div at bounding box center [180, 514] width 7 height 9
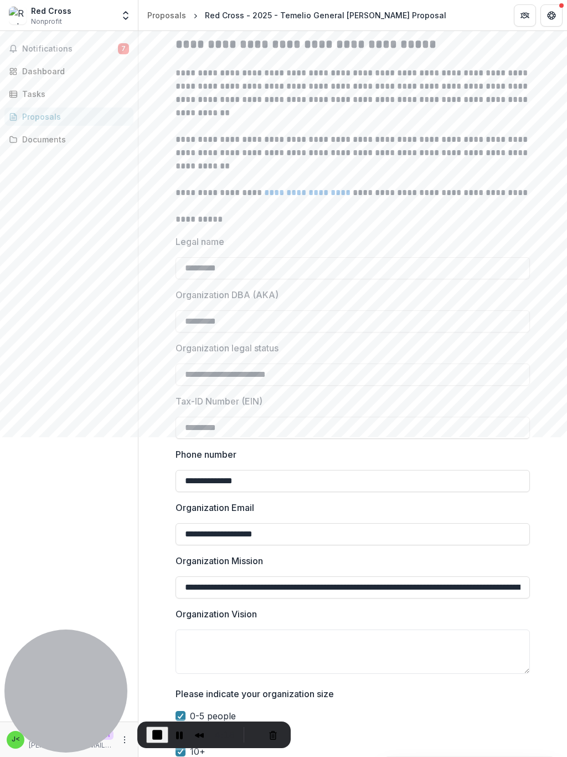
scroll to position [0, 0]
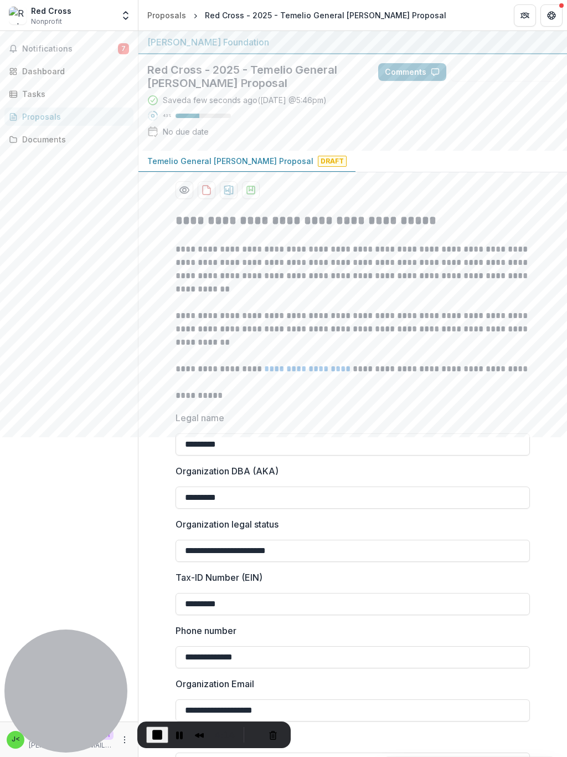
click at [406, 71] on button "Comments" at bounding box center [412, 72] width 68 height 18
click at [273, 426] on button "Cancel Recording" at bounding box center [273, 735] width 18 height 18
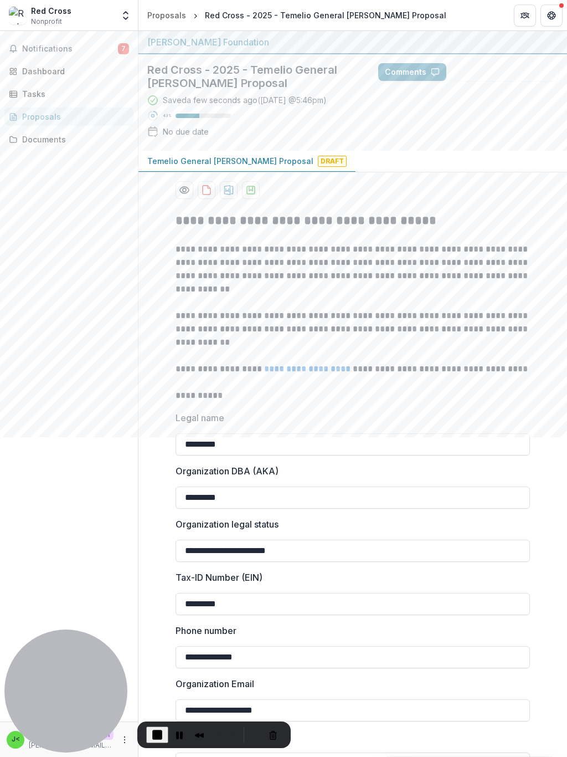
click at [155, 426] on span "End Recording" at bounding box center [157, 734] width 13 height 13
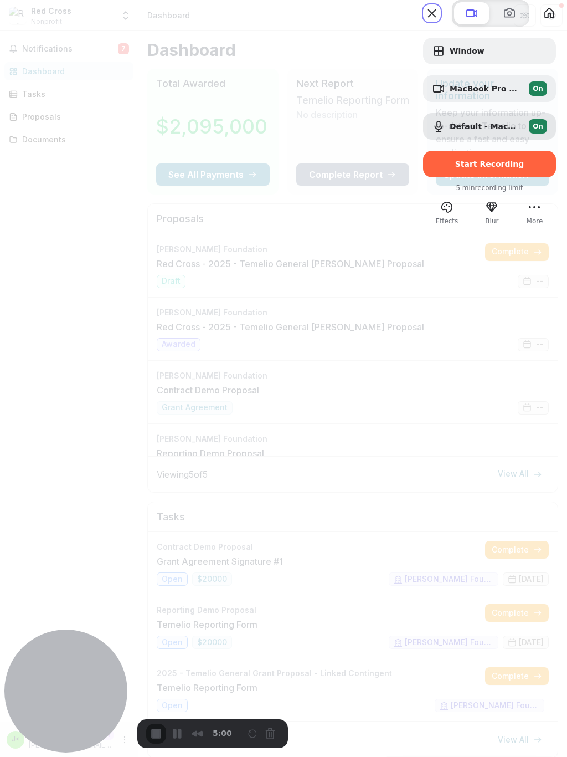
click at [471, 168] on span "Start Recording" at bounding box center [489, 164] width 69 height 9
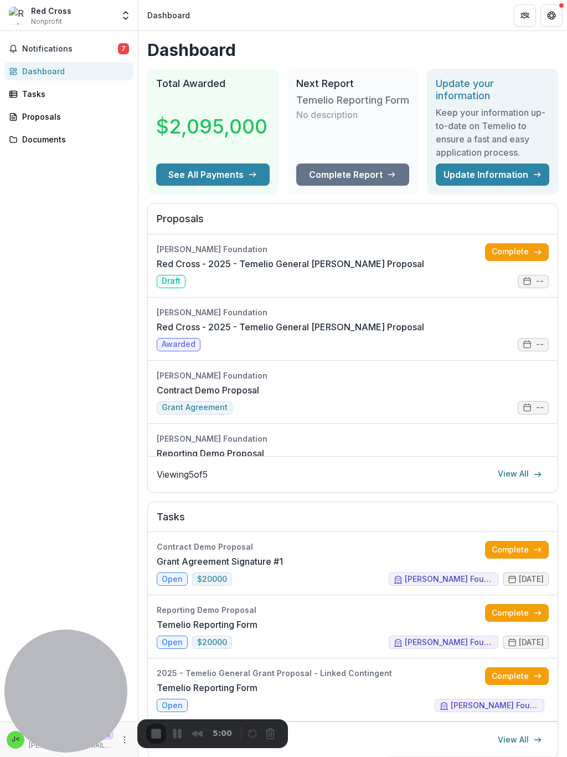
click at [500, 252] on link "Complete" at bounding box center [517, 252] width 64 height 18
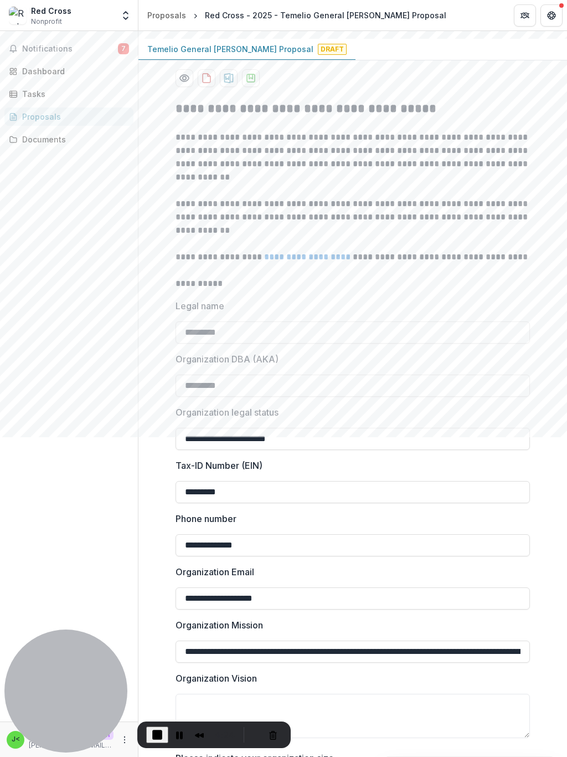
scroll to position [119, 0]
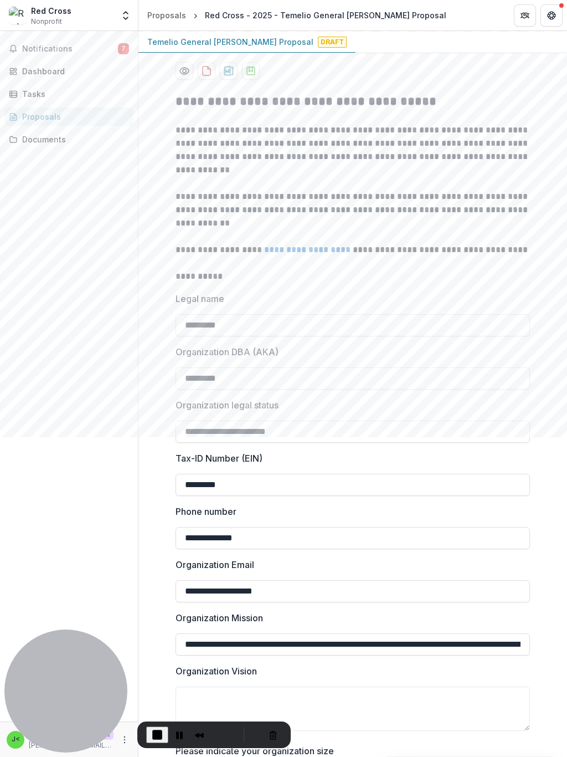
click at [260, 426] on input "*********" at bounding box center [353, 485] width 355 height 22
type input "*********"
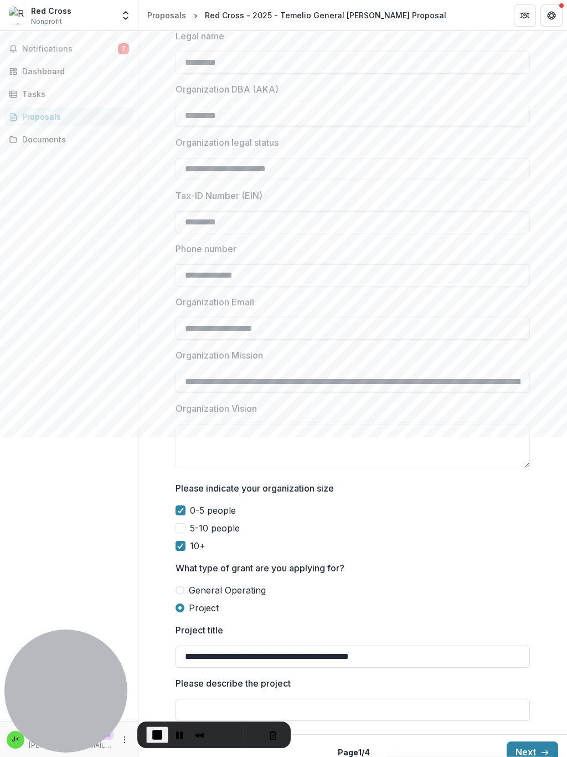
scroll to position [388, 0]
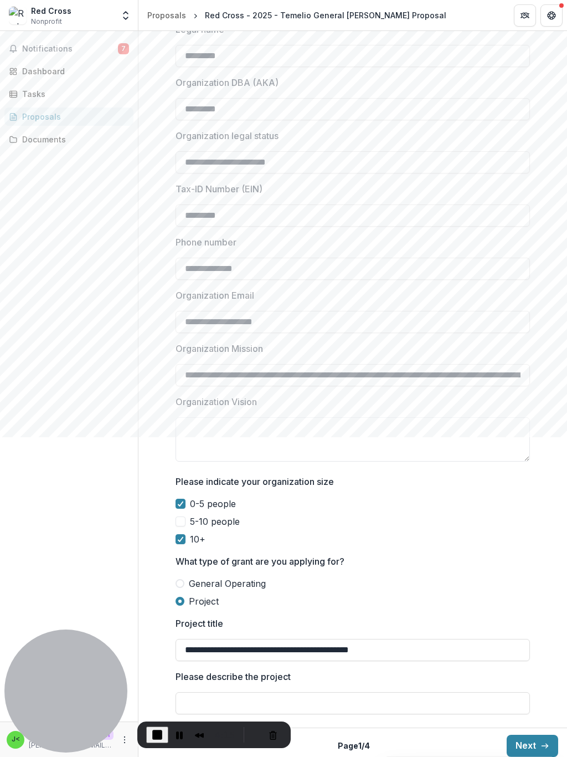
click at [176, 426] on span at bounding box center [181, 504] width 10 height 10
click at [176, 426] on span at bounding box center [181, 521] width 10 height 10
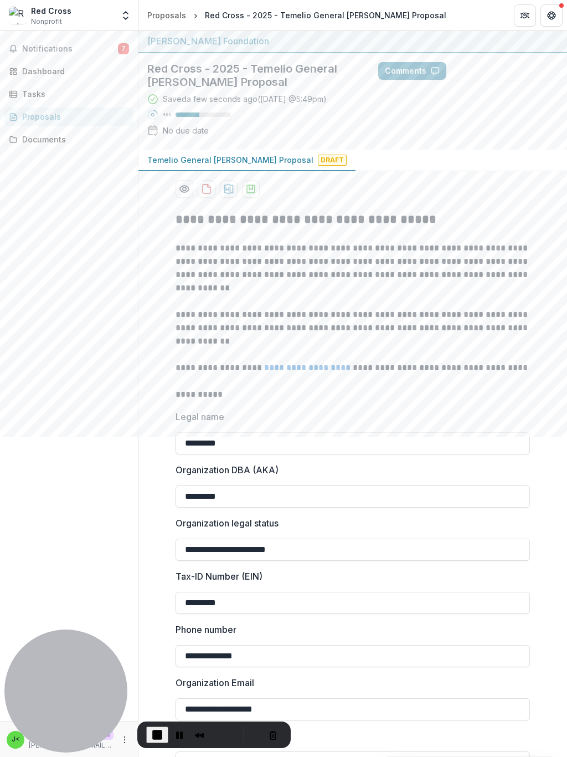
scroll to position [2, 0]
click at [156, 426] on span "End Recording" at bounding box center [157, 734] width 13 height 13
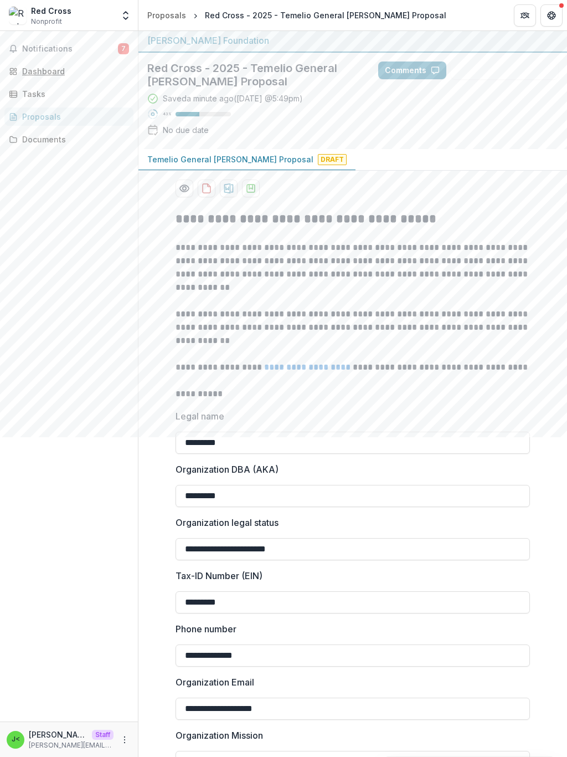
click at [52, 73] on div "Dashboard" at bounding box center [73, 71] width 102 height 12
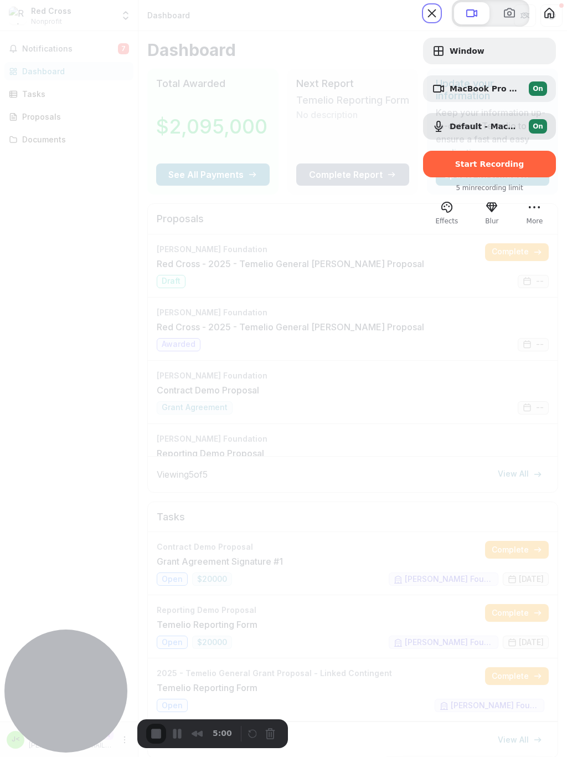
click at [474, 168] on span "Start Recording" at bounding box center [489, 164] width 69 height 9
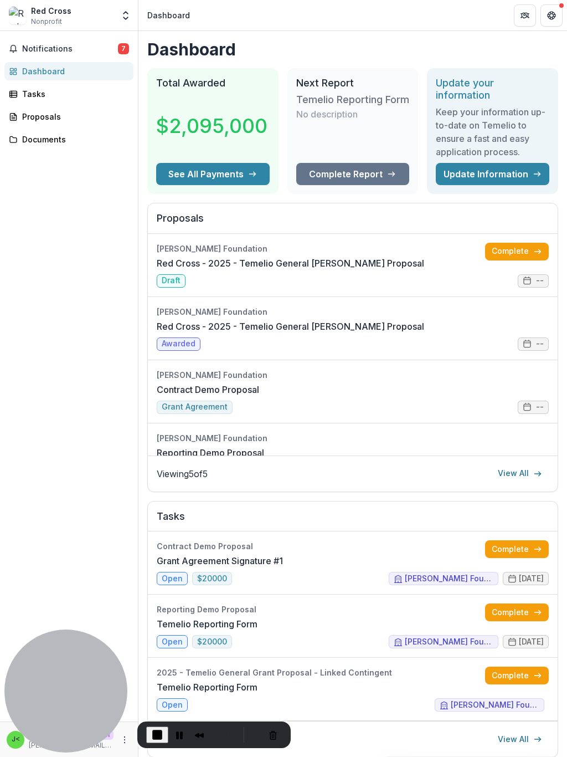
click at [503, 252] on link "Complete" at bounding box center [517, 252] width 64 height 18
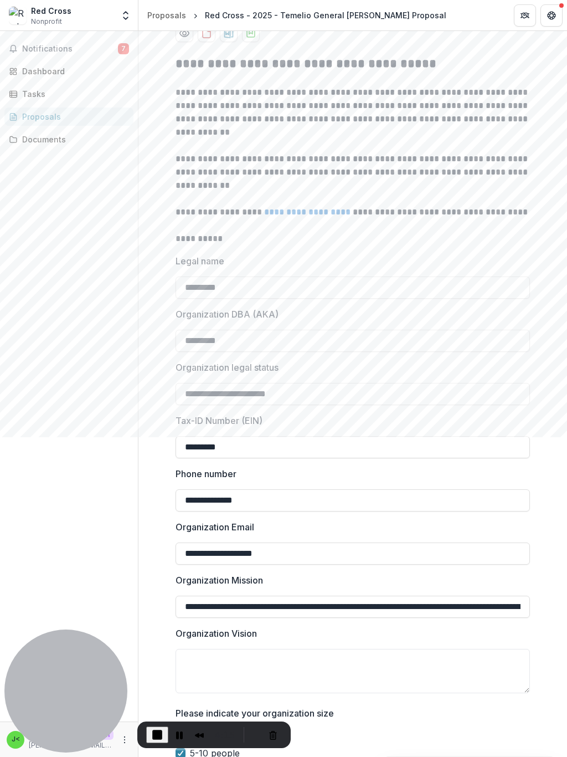
scroll to position [159, 0]
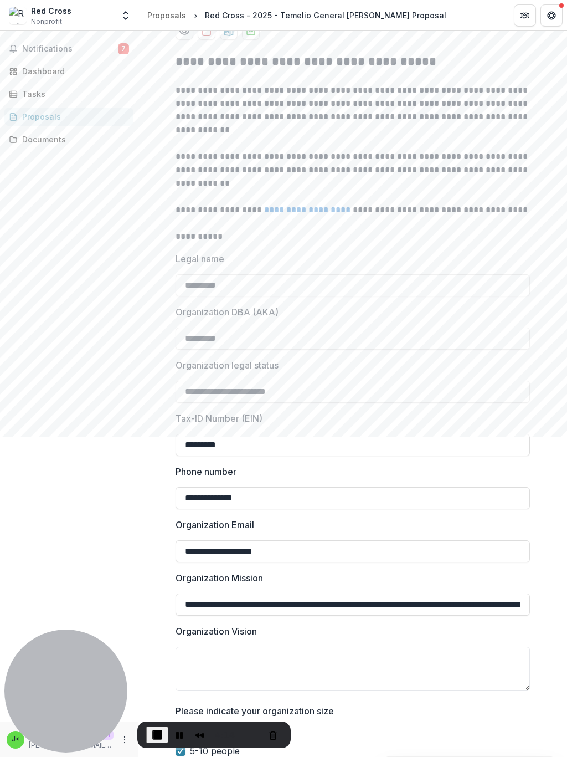
click at [292, 426] on input "*********" at bounding box center [353, 445] width 355 height 22
type input "*********"
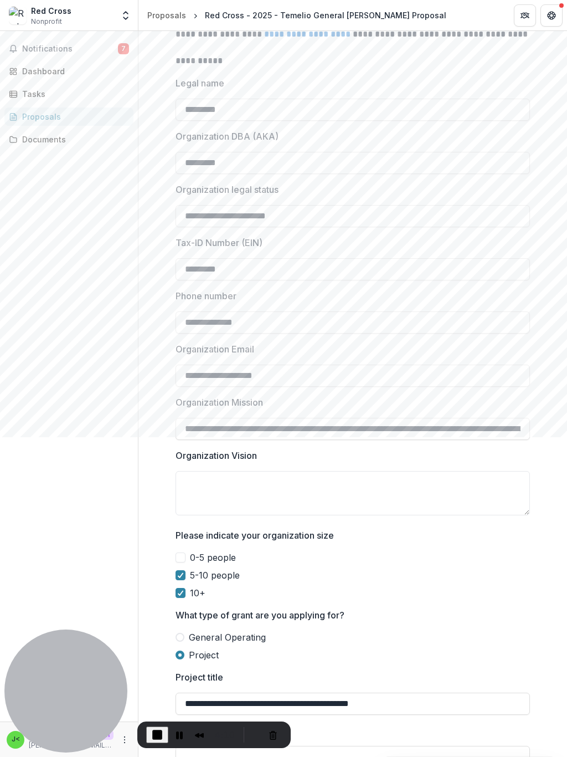
scroll to position [358, 0]
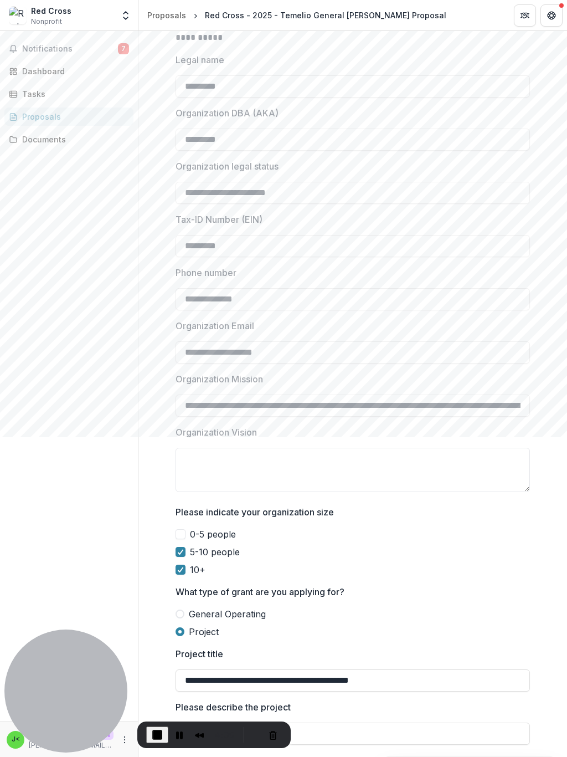
click at [180, 426] on span at bounding box center [181, 534] width 10 height 10
click at [178, 426] on polyline at bounding box center [180, 552] width 5 height 4
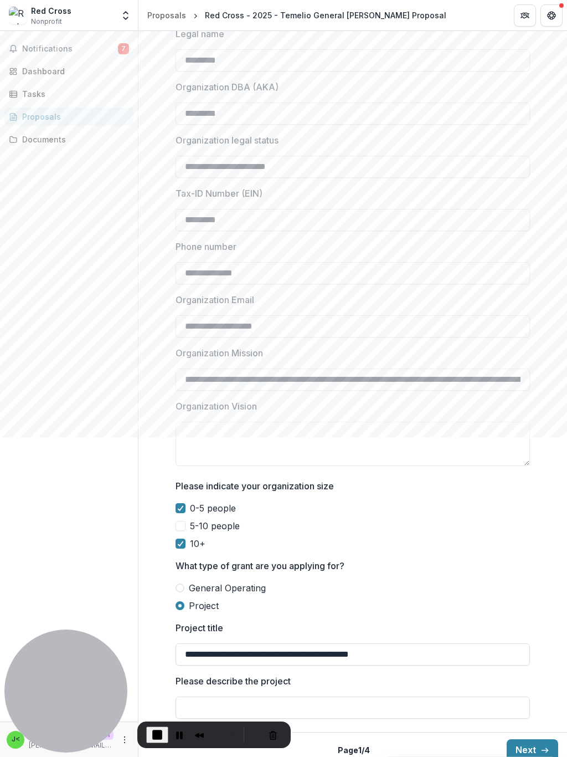
scroll to position [395, 0]
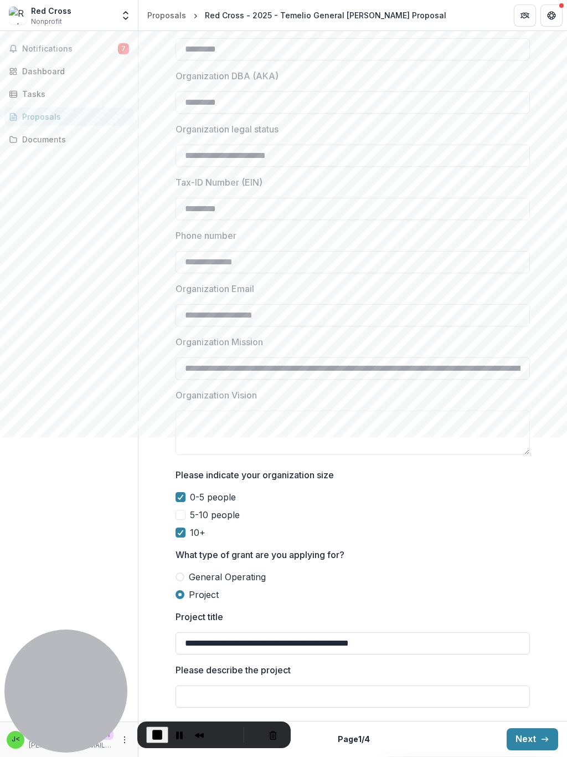
click at [151, 426] on span "End Recording" at bounding box center [157, 734] width 13 height 13
